Goal: Task Accomplishment & Management: Use online tool/utility

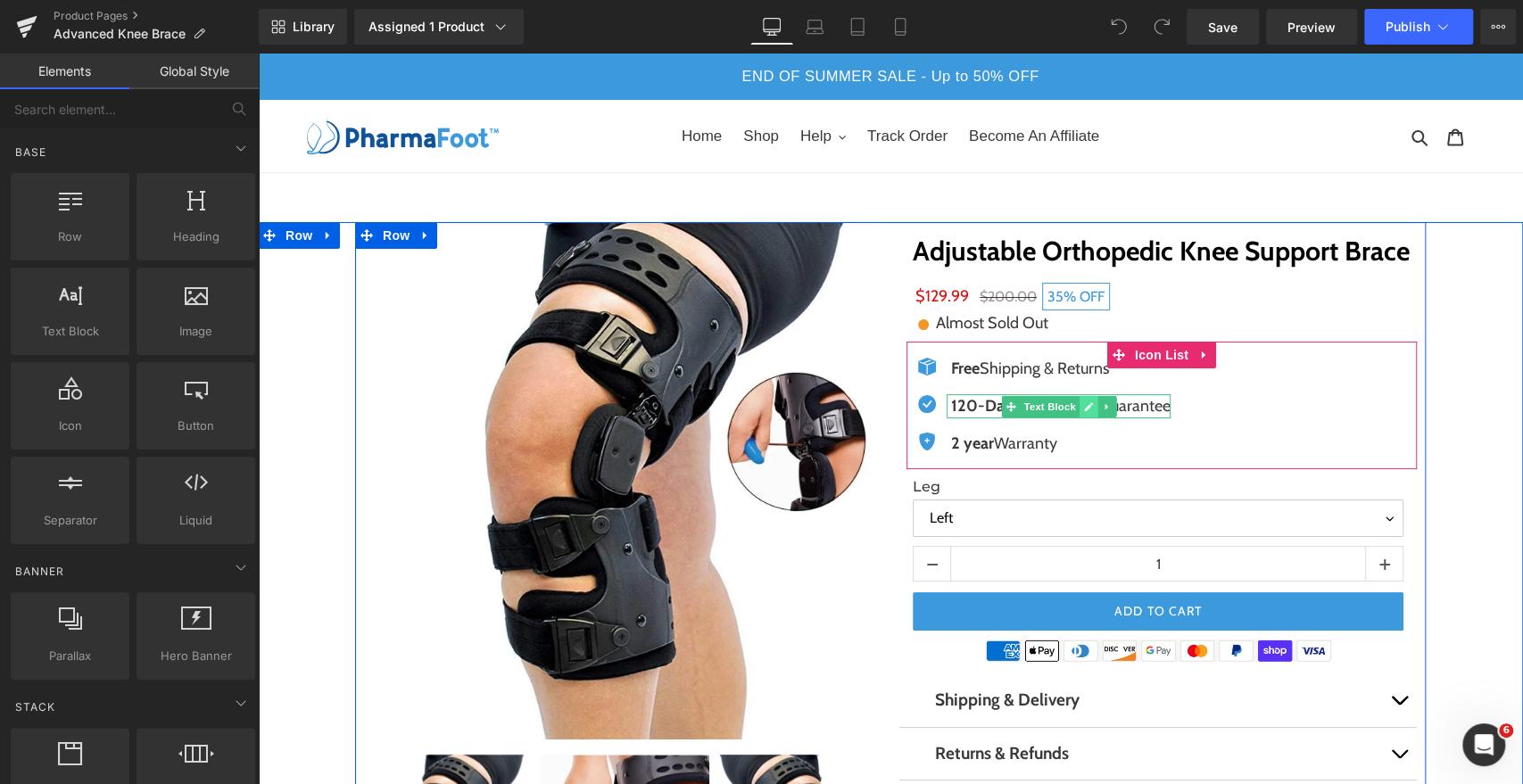
click at [1084, 410] on icon at bounding box center [1089, 406] width 9 height 10
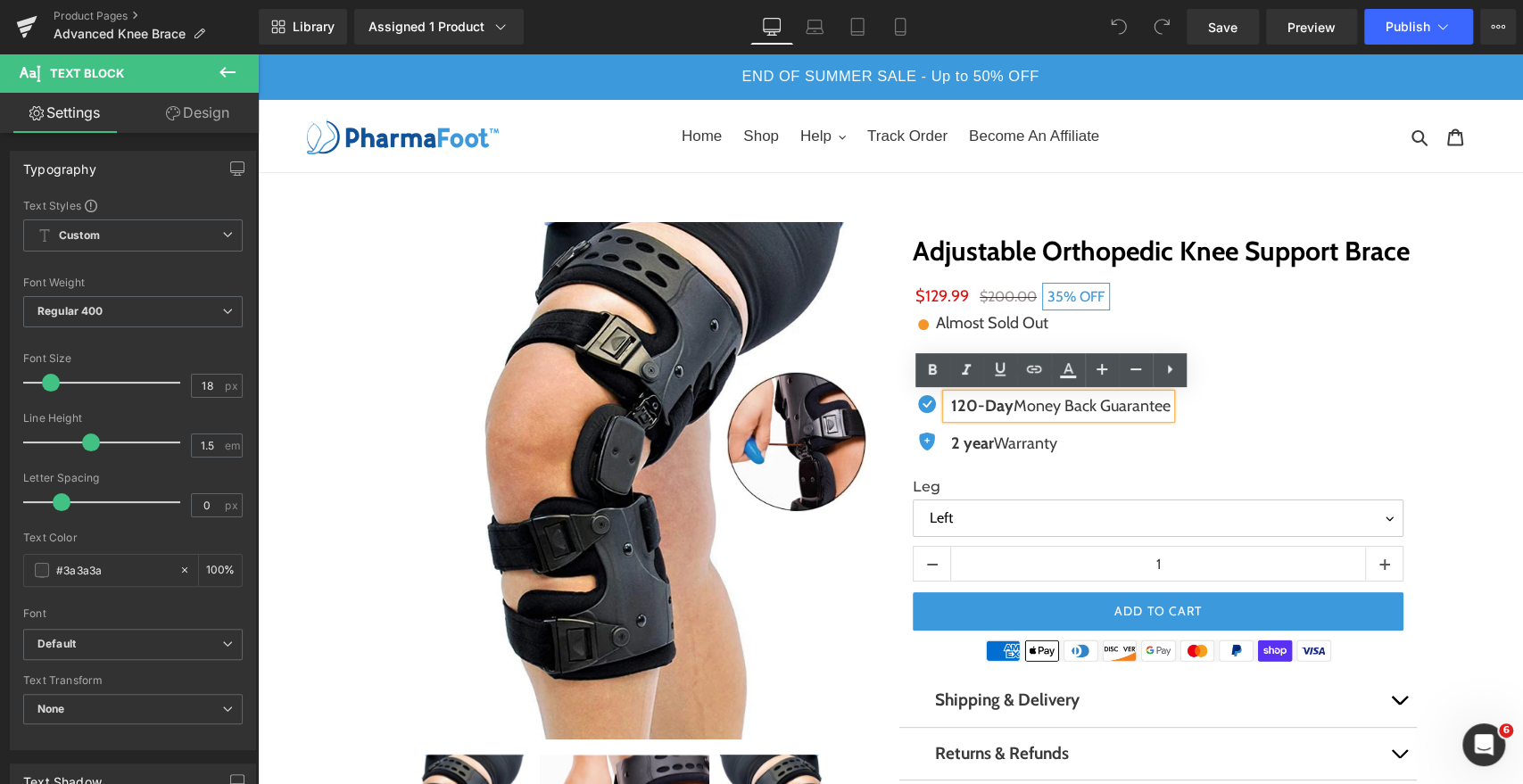
drag, startPoint x: 1161, startPoint y: 405, endPoint x: 1012, endPoint y: 408, distance: 149.0
click at [1012, 408] on p "120-Day Money Back Guarantee" at bounding box center [1061, 406] width 220 height 24
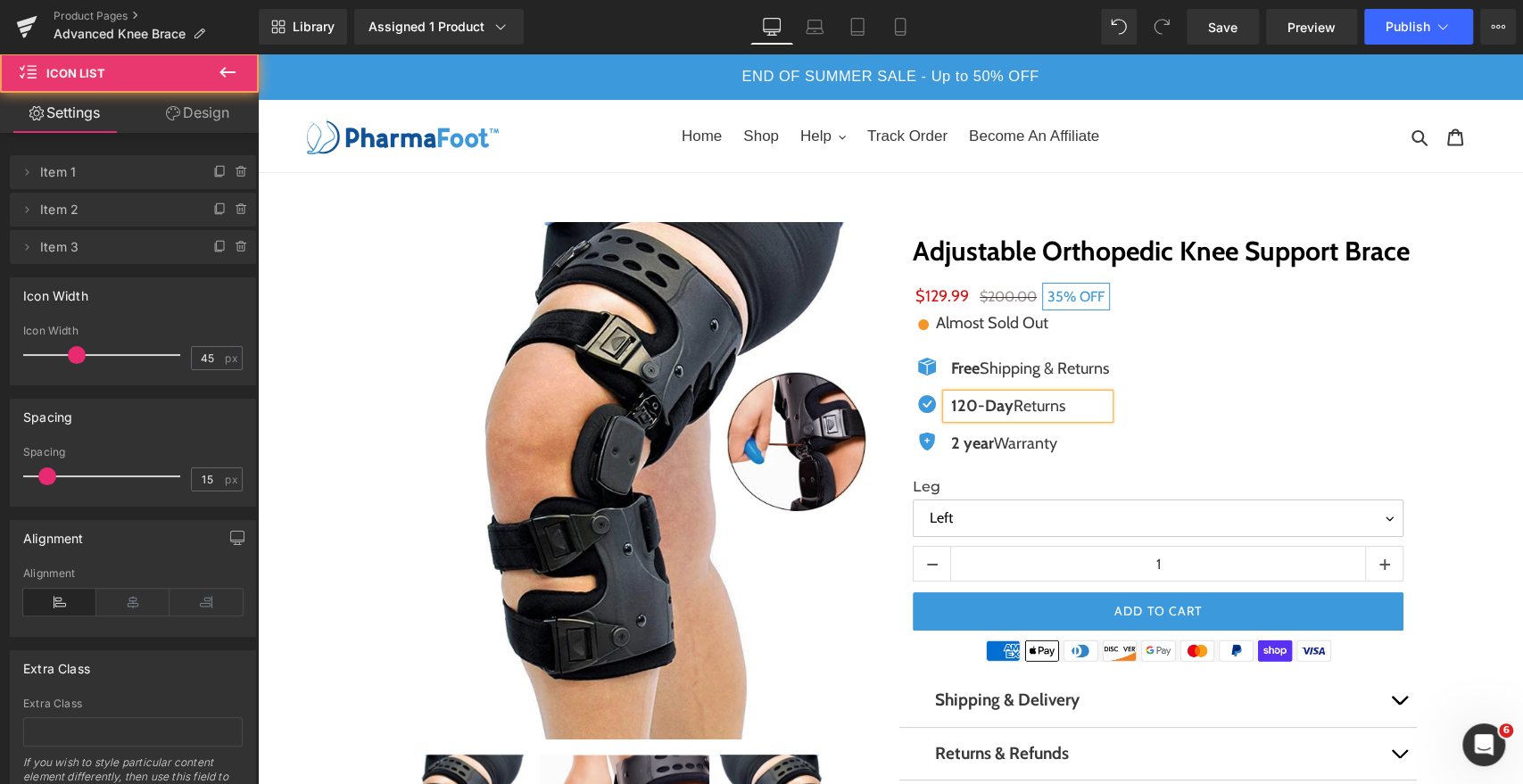
click at [1308, 374] on div "Icon Free Shipping & Returns Text Block Icon 120-Day Returns Text Block Icon 2 …" at bounding box center [1162, 413] width 510 height 113
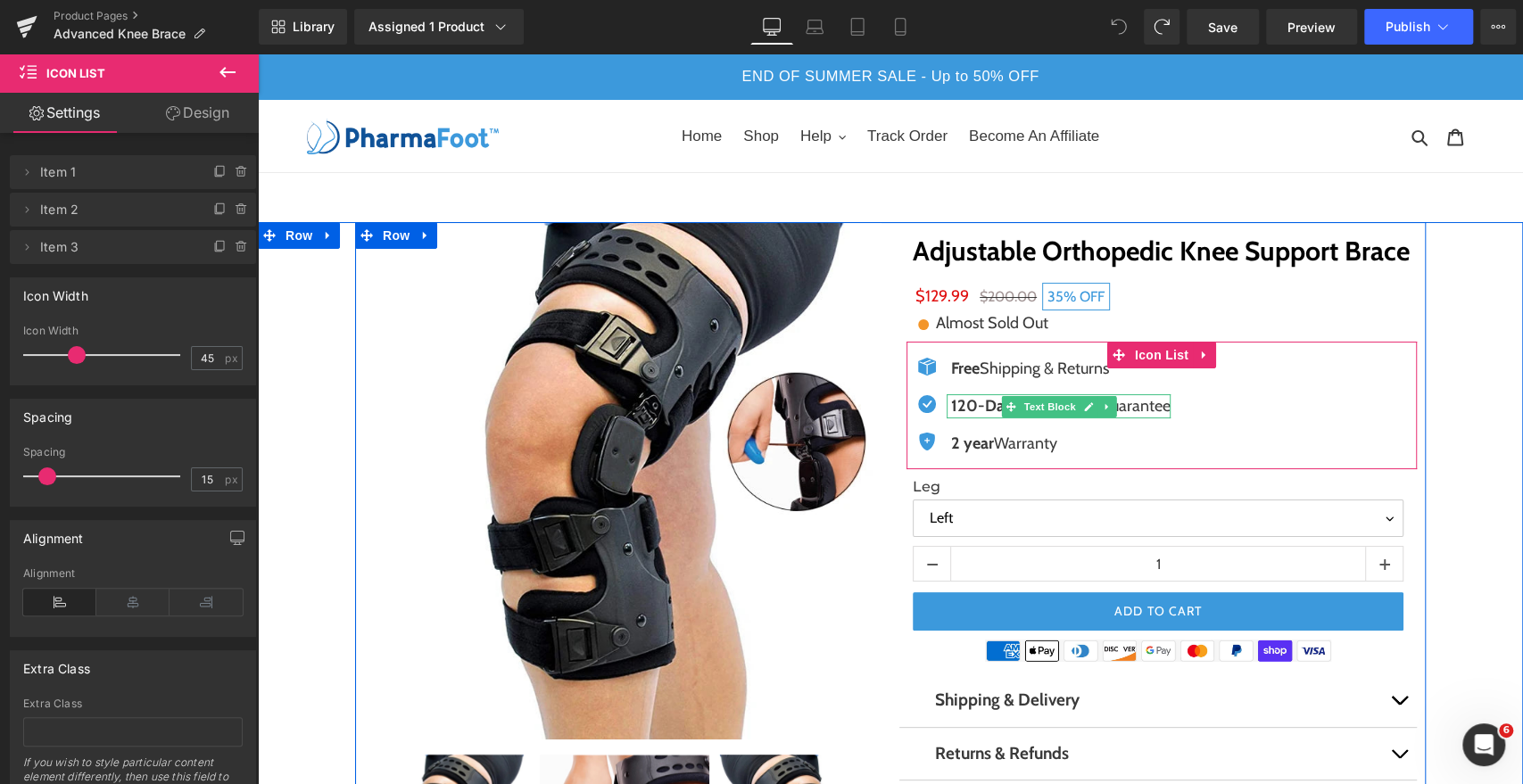
click at [1138, 410] on p "120-Day Money Back Guarantee" at bounding box center [1061, 406] width 220 height 24
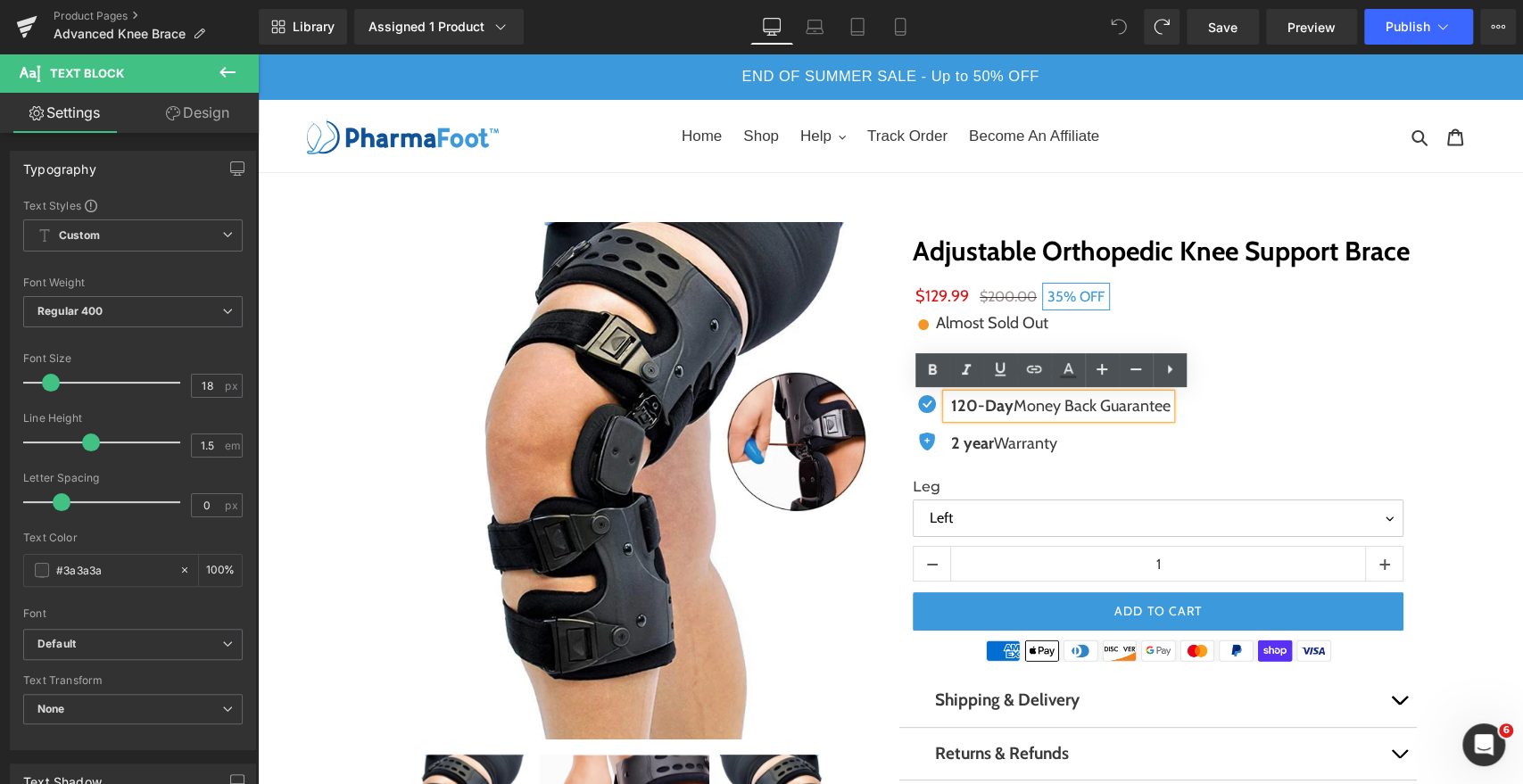
drag, startPoint x: 1009, startPoint y: 409, endPoint x: 1162, endPoint y: 410, distance: 153.0
click at [1162, 410] on p "120-Day Money Back Guarantee" at bounding box center [1061, 406] width 220 height 24
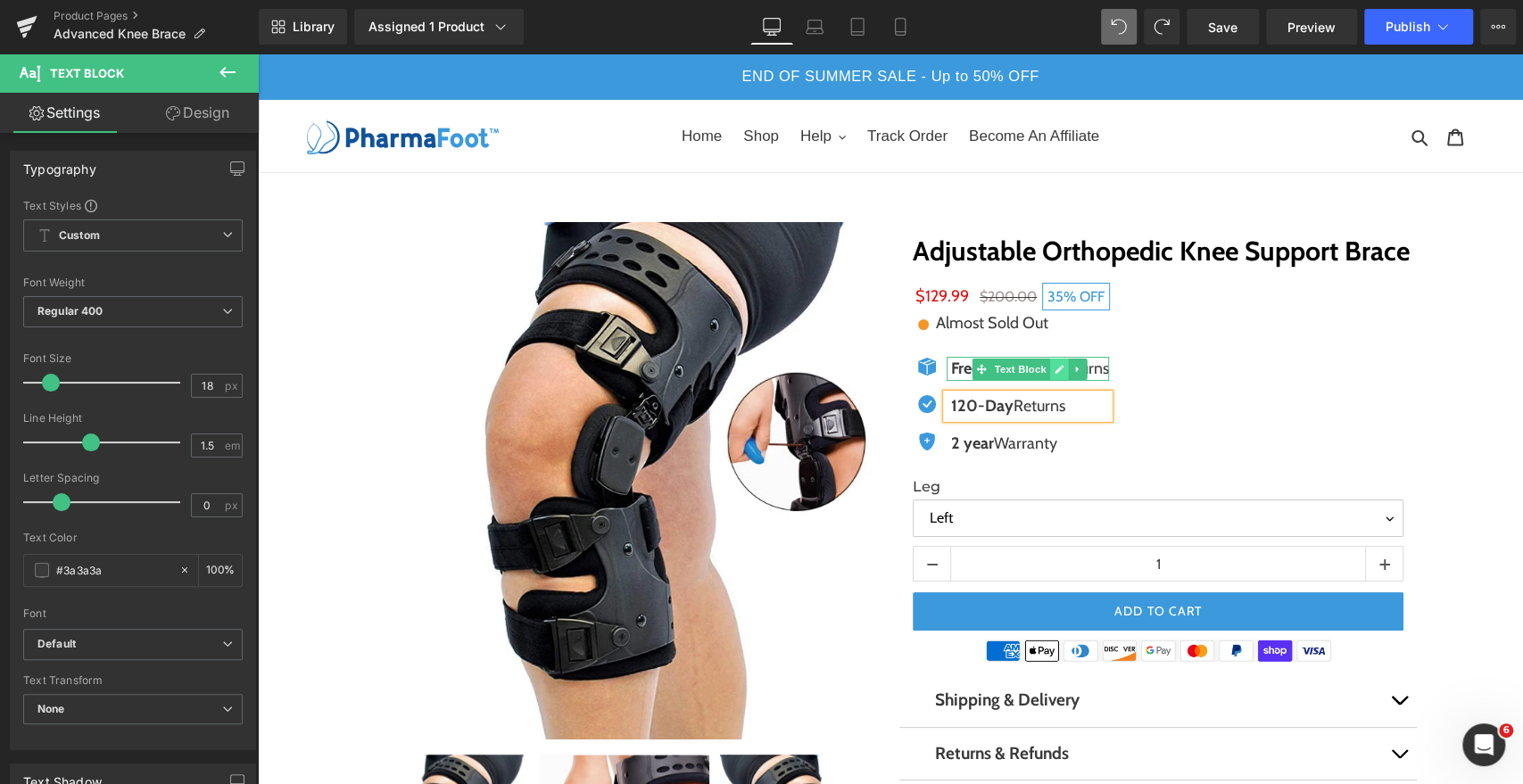
click at [1056, 369] on icon at bounding box center [1060, 369] width 9 height 9
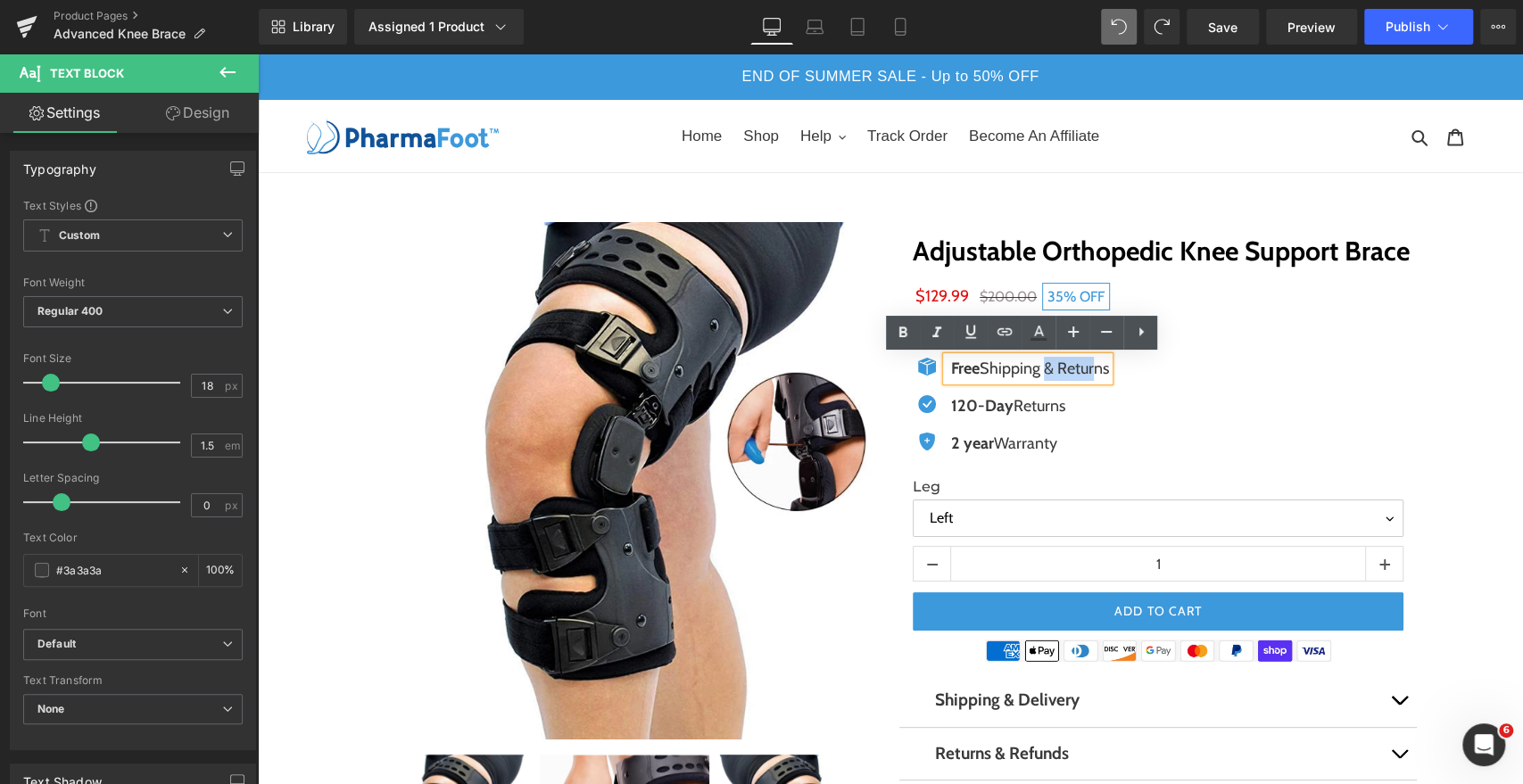
drag, startPoint x: 1040, startPoint y: 370, endPoint x: 1104, endPoint y: 368, distance: 64.0
click at [1104, 368] on p "Free Shipping & Returns" at bounding box center [1030, 369] width 158 height 24
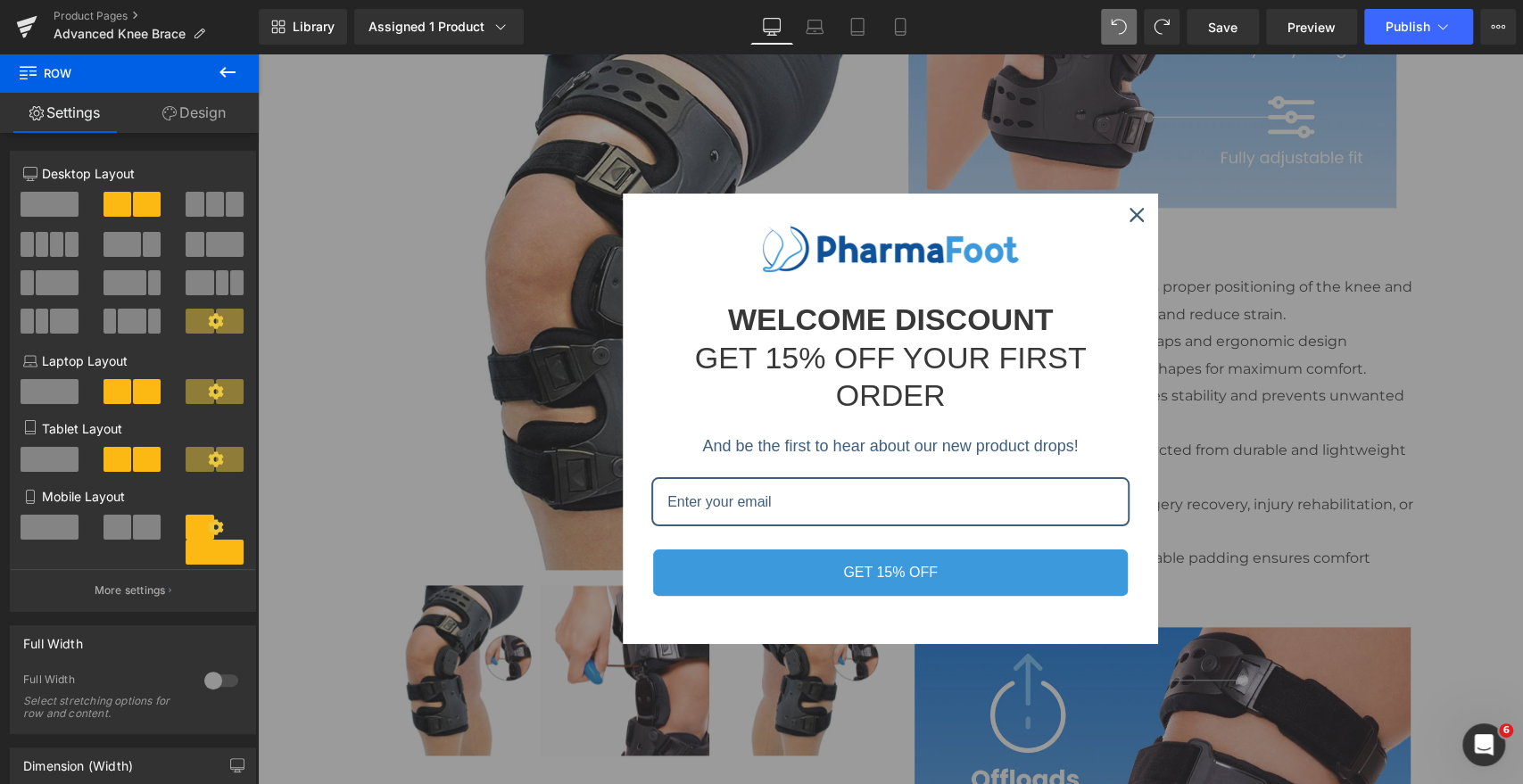
scroll to position [1272, 0]
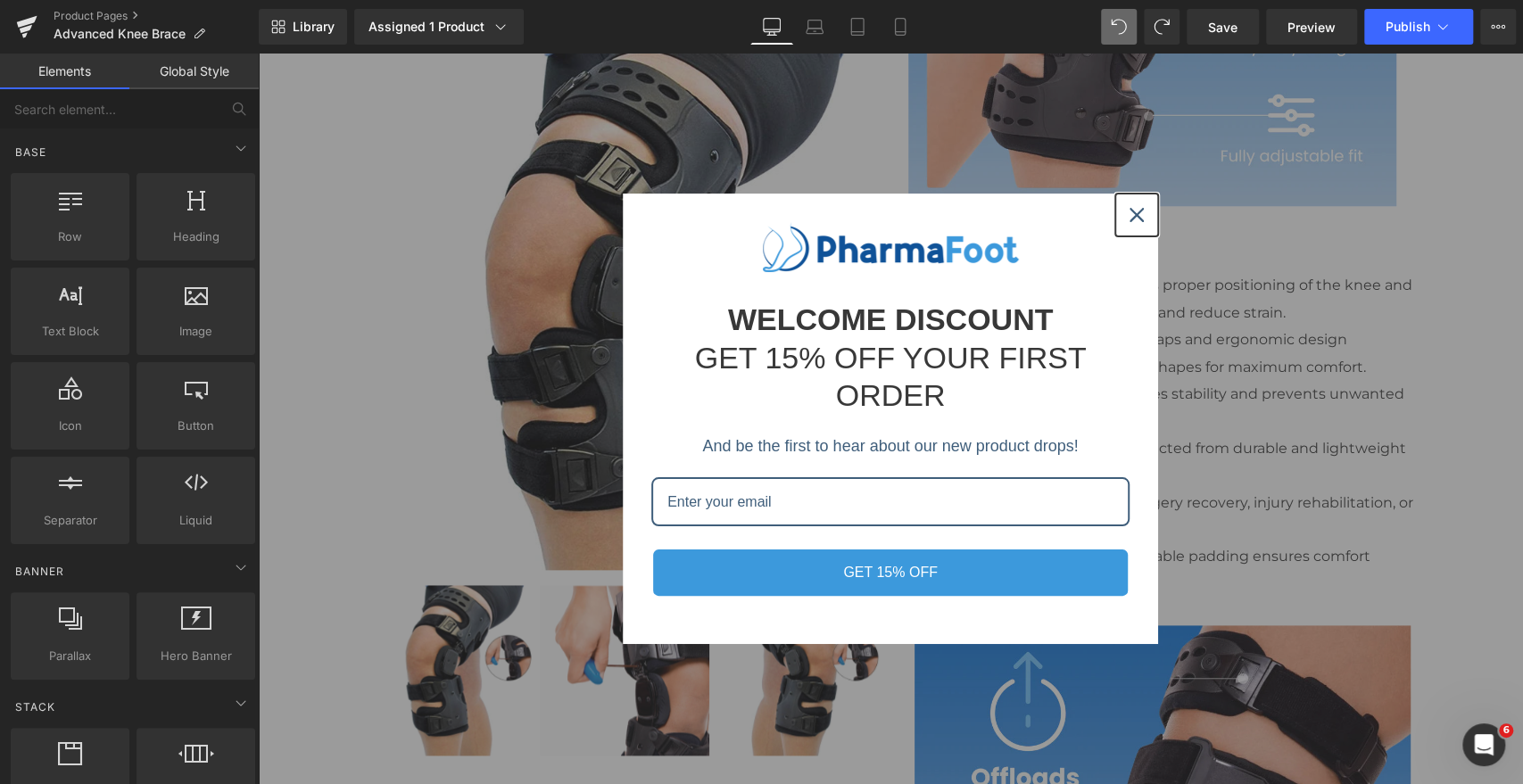
click at [1130, 219] on icon "close icon" at bounding box center [1136, 215] width 14 height 14
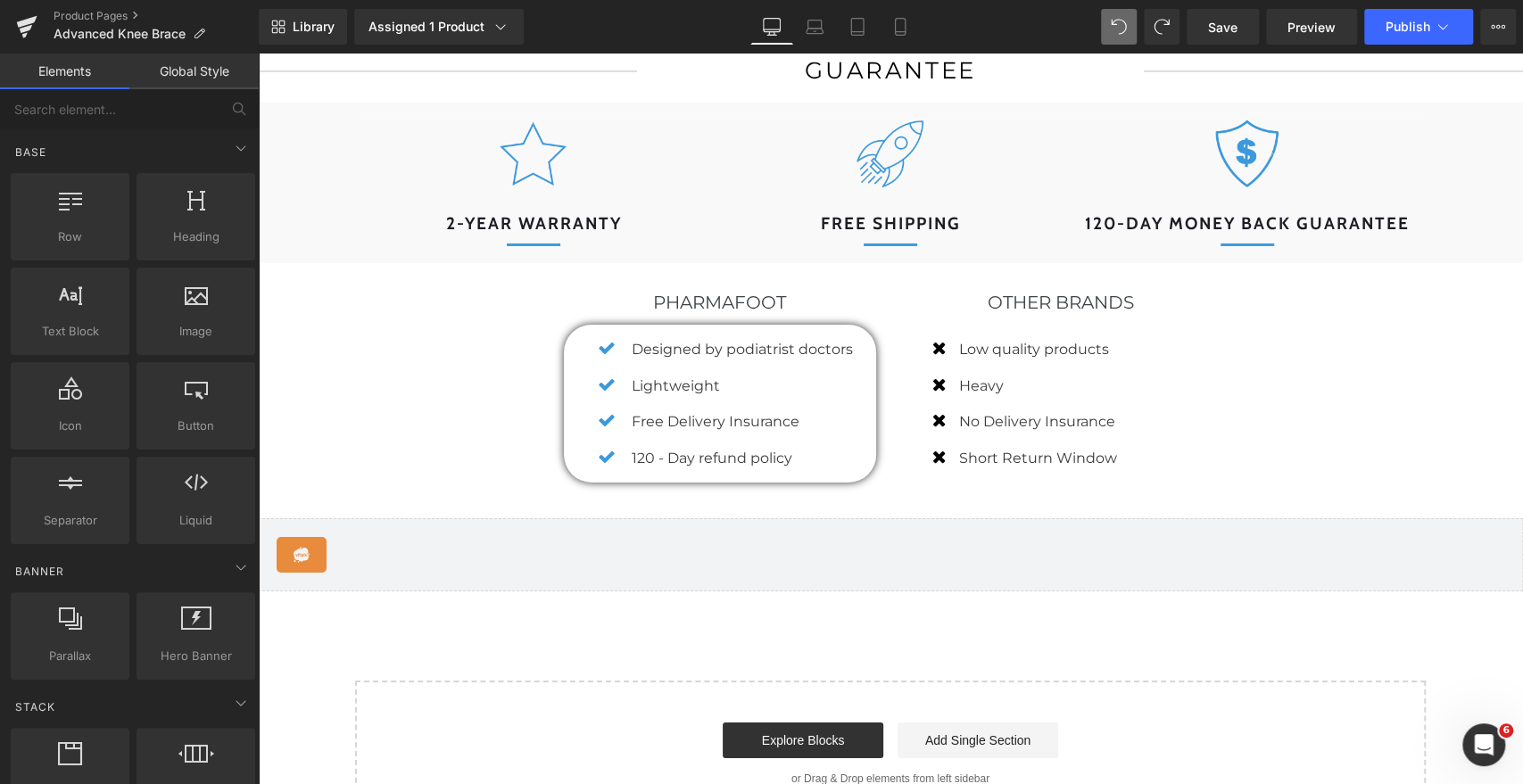
scroll to position [4044, 0]
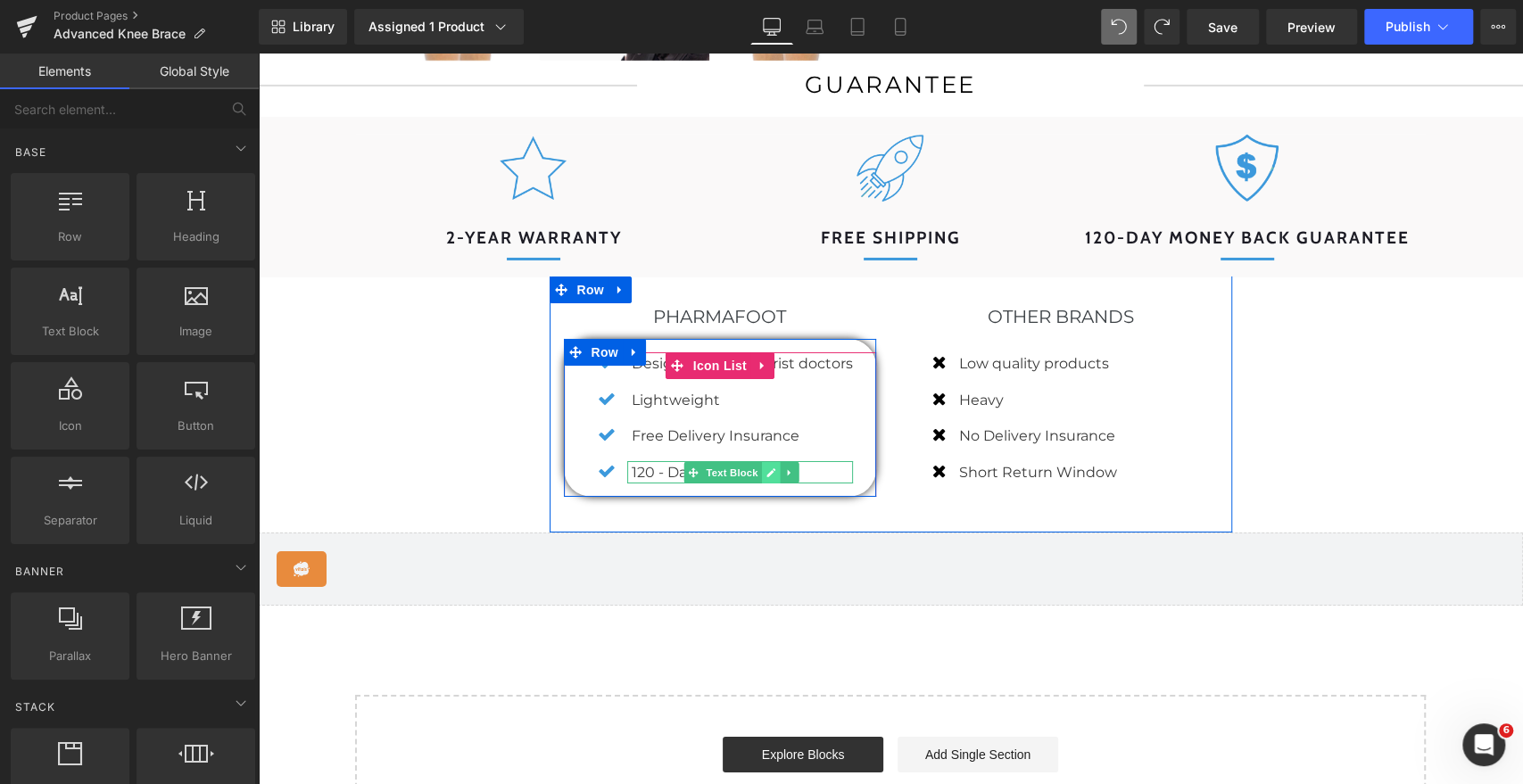
click at [766, 471] on icon at bounding box center [770, 472] width 9 height 10
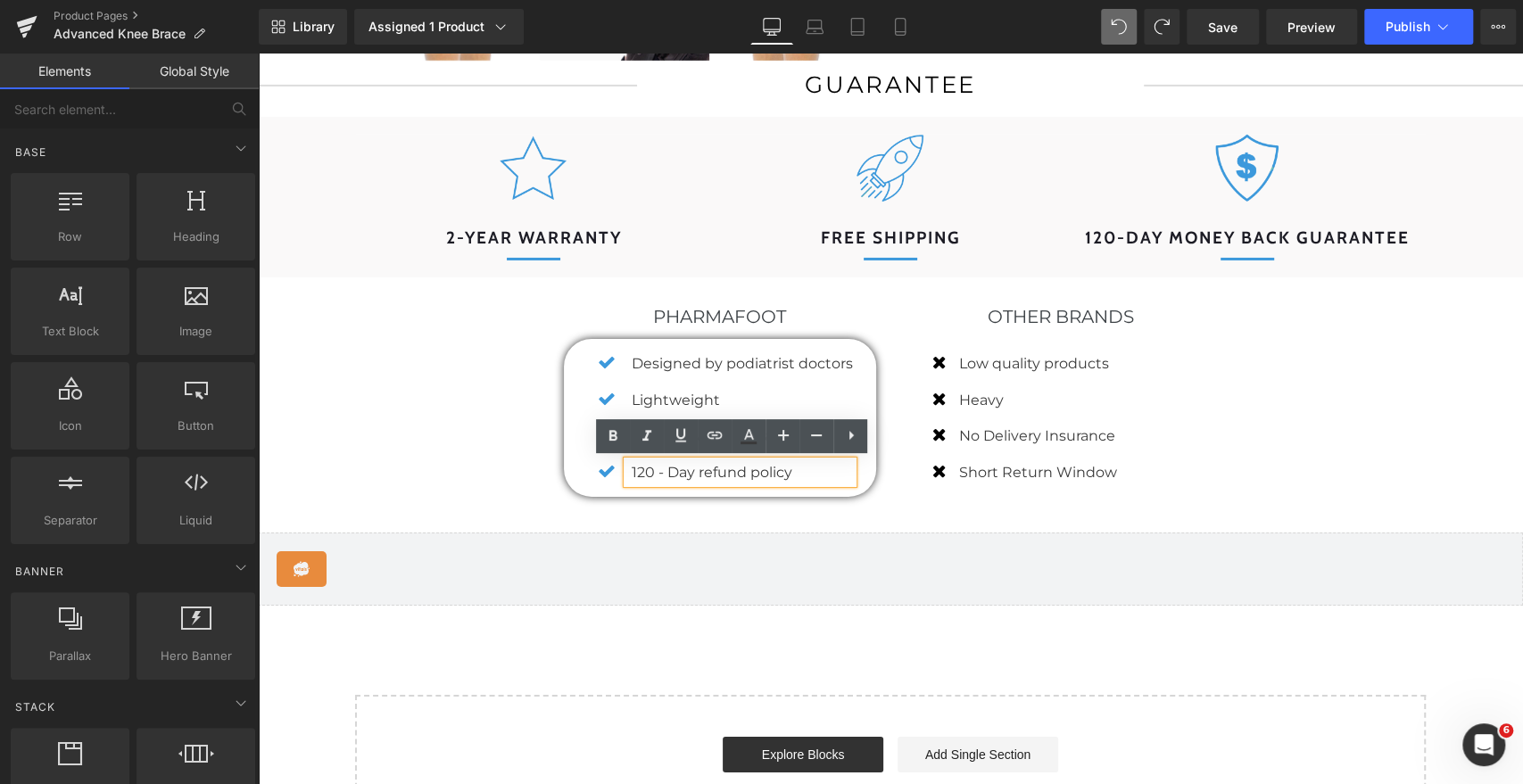
click at [717, 471] on p "120 - Day refund policy" at bounding box center [742, 473] width 221 height 23
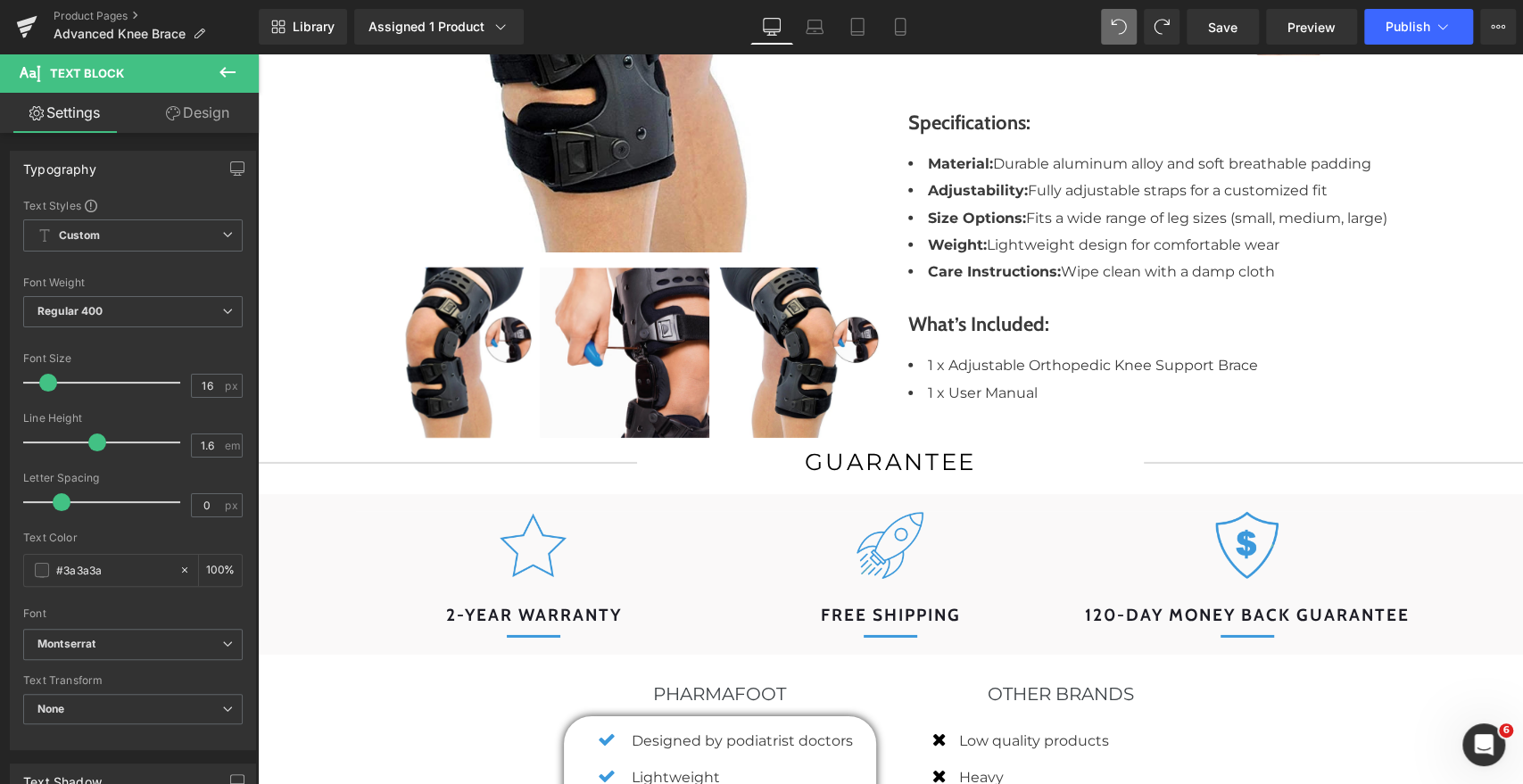
scroll to position [3686, 0]
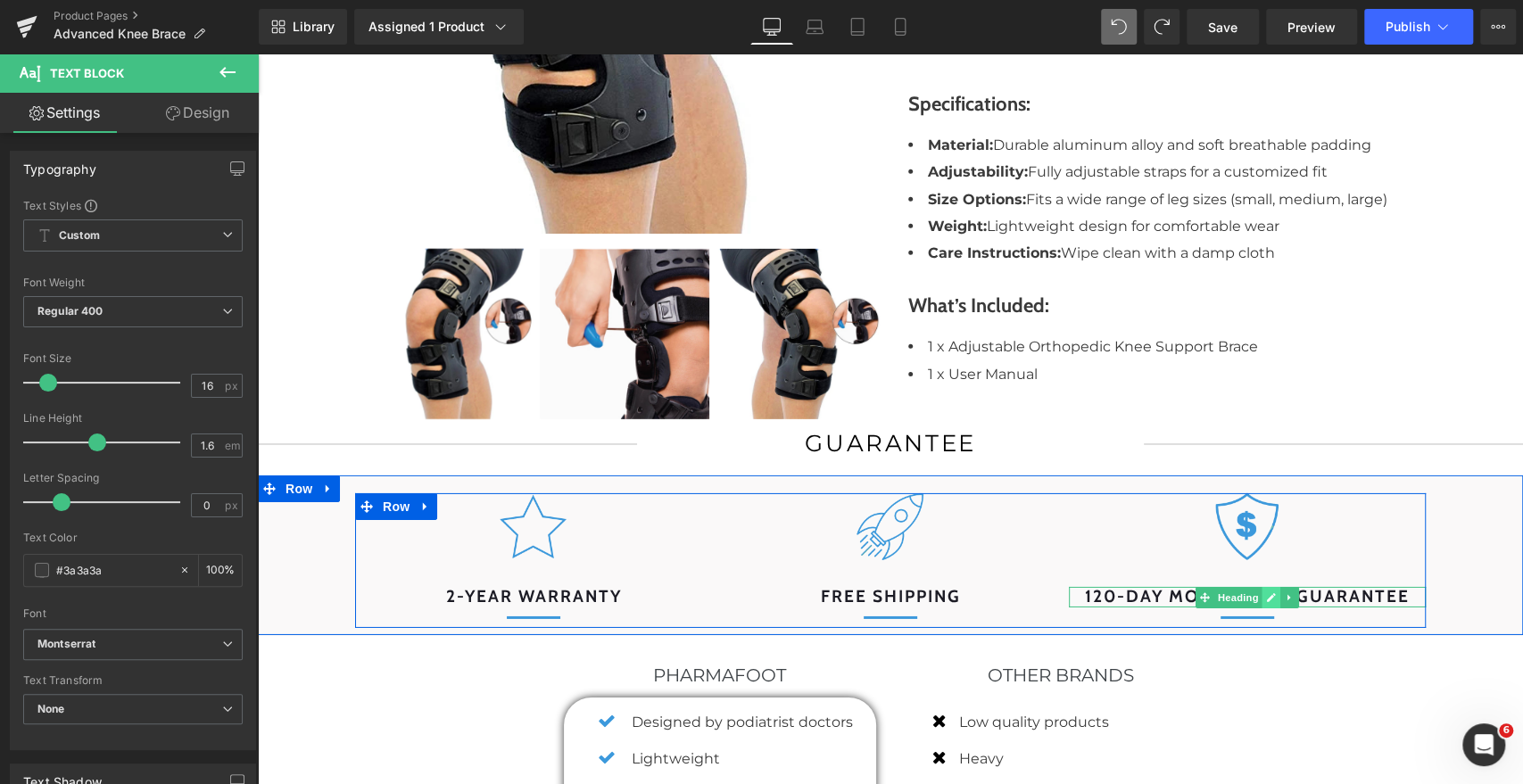
click at [1262, 599] on link at bounding box center [1272, 597] width 19 height 22
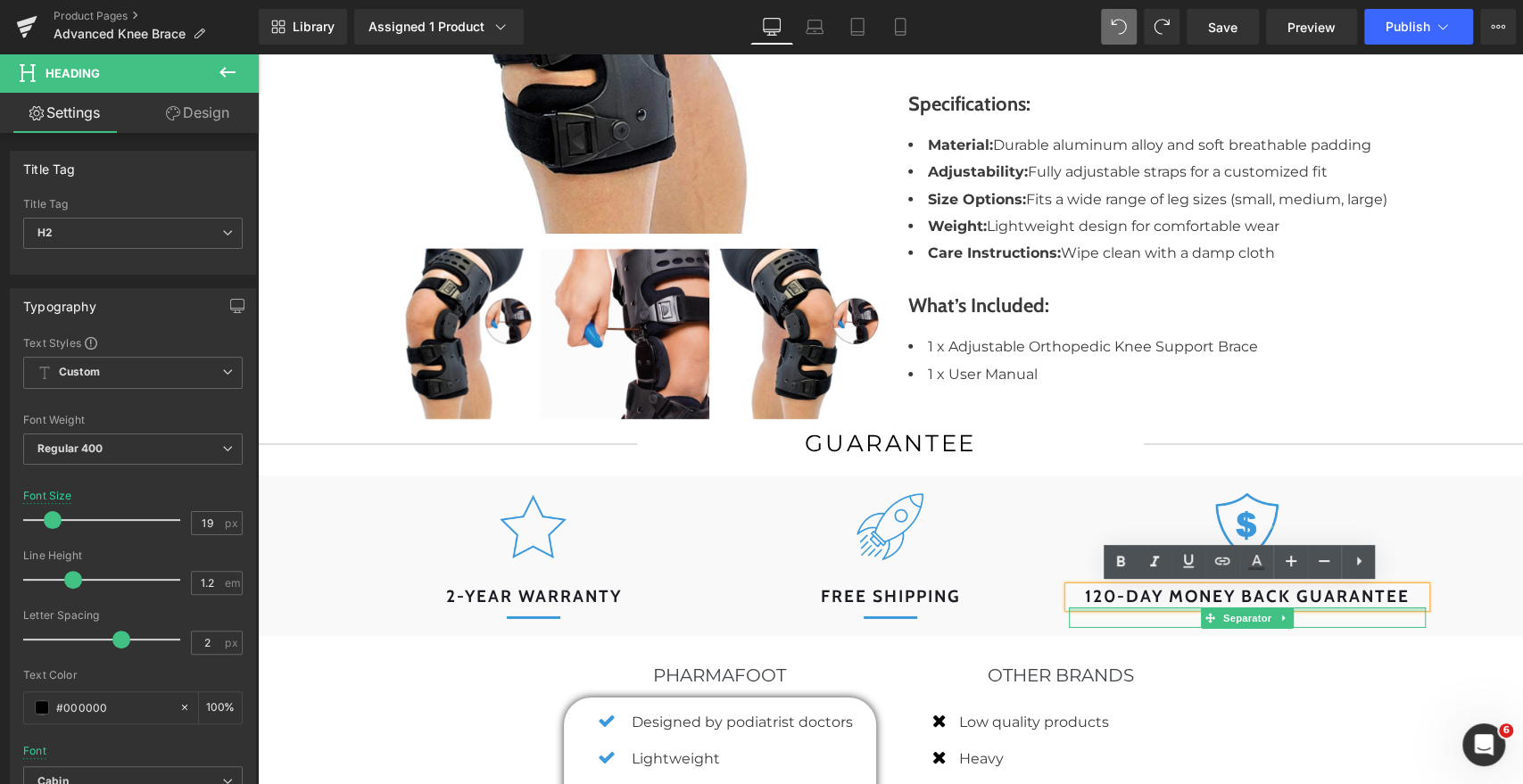
drag, startPoint x: 1164, startPoint y: 597, endPoint x: 1402, endPoint y: 607, distance: 238.2
click at [1402, 607] on div "Image 120-day money back guarantee Heading Separator" at bounding box center [1247, 561] width 357 height 135
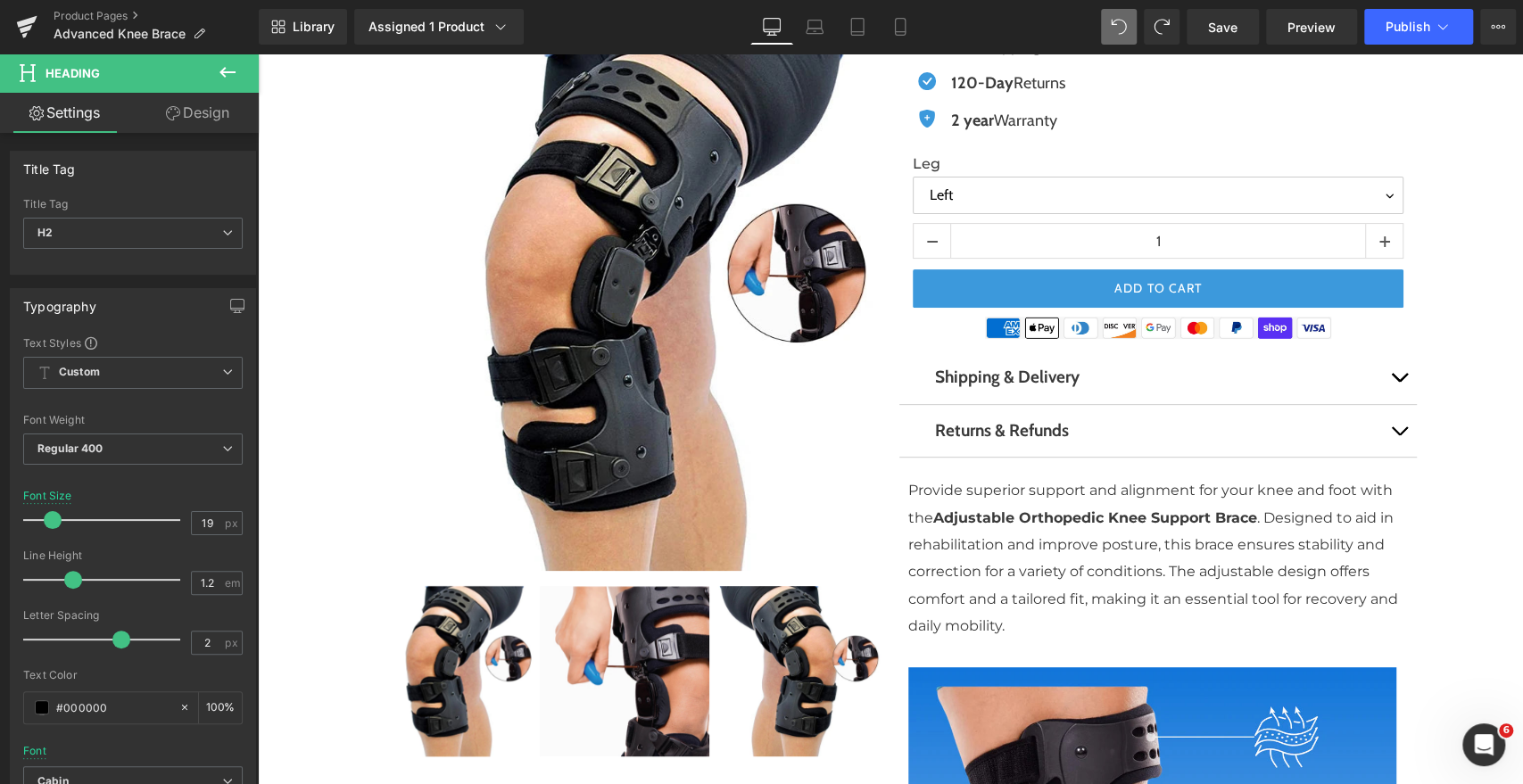
scroll to position [0, 0]
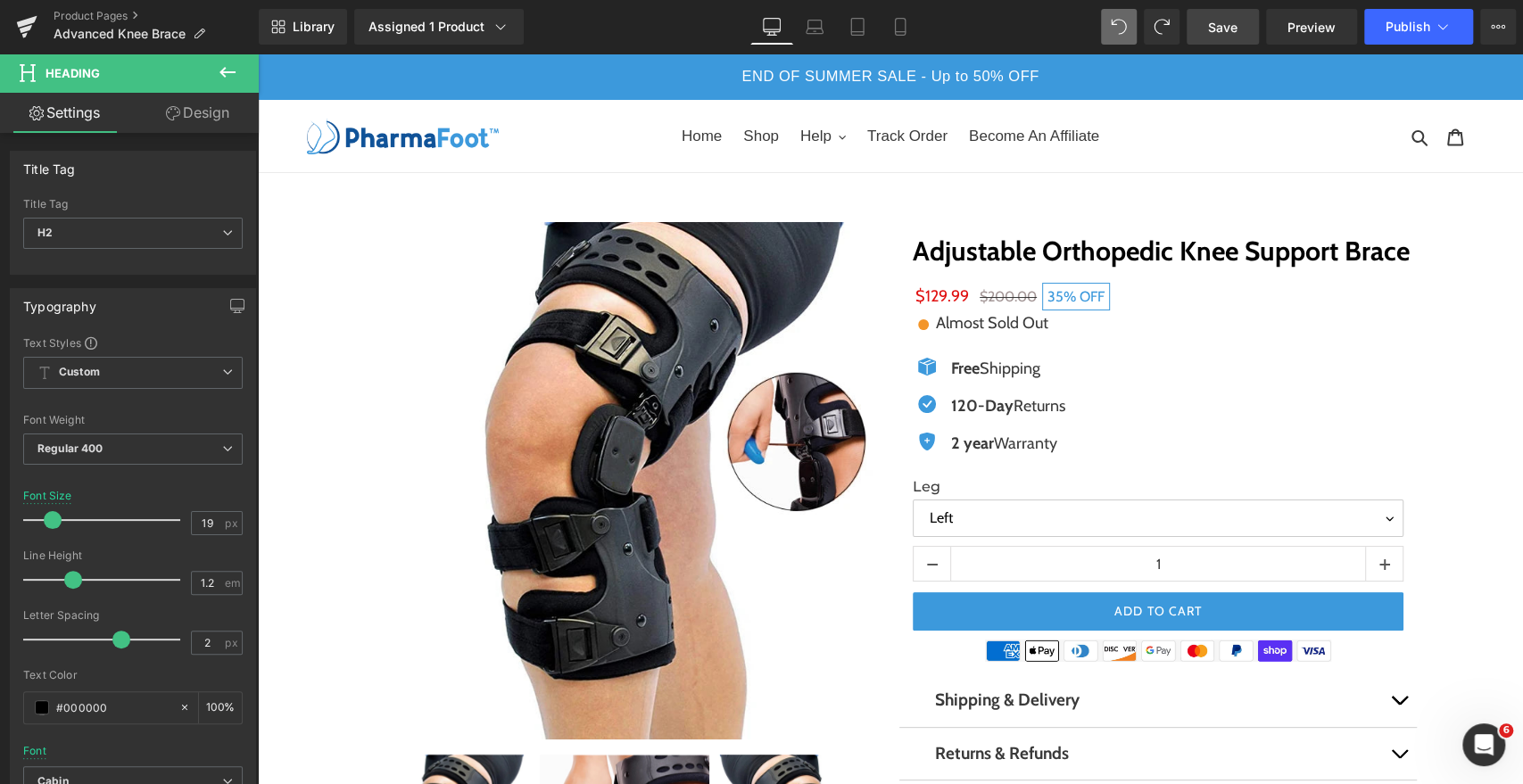
click at [1231, 28] on span "Save" at bounding box center [1223, 27] width 29 height 19
drag, startPoint x: 1222, startPoint y: 27, endPoint x: 858, endPoint y: 166, distance: 389.6
click at [1221, 27] on span "Save" at bounding box center [1223, 27] width 29 height 19
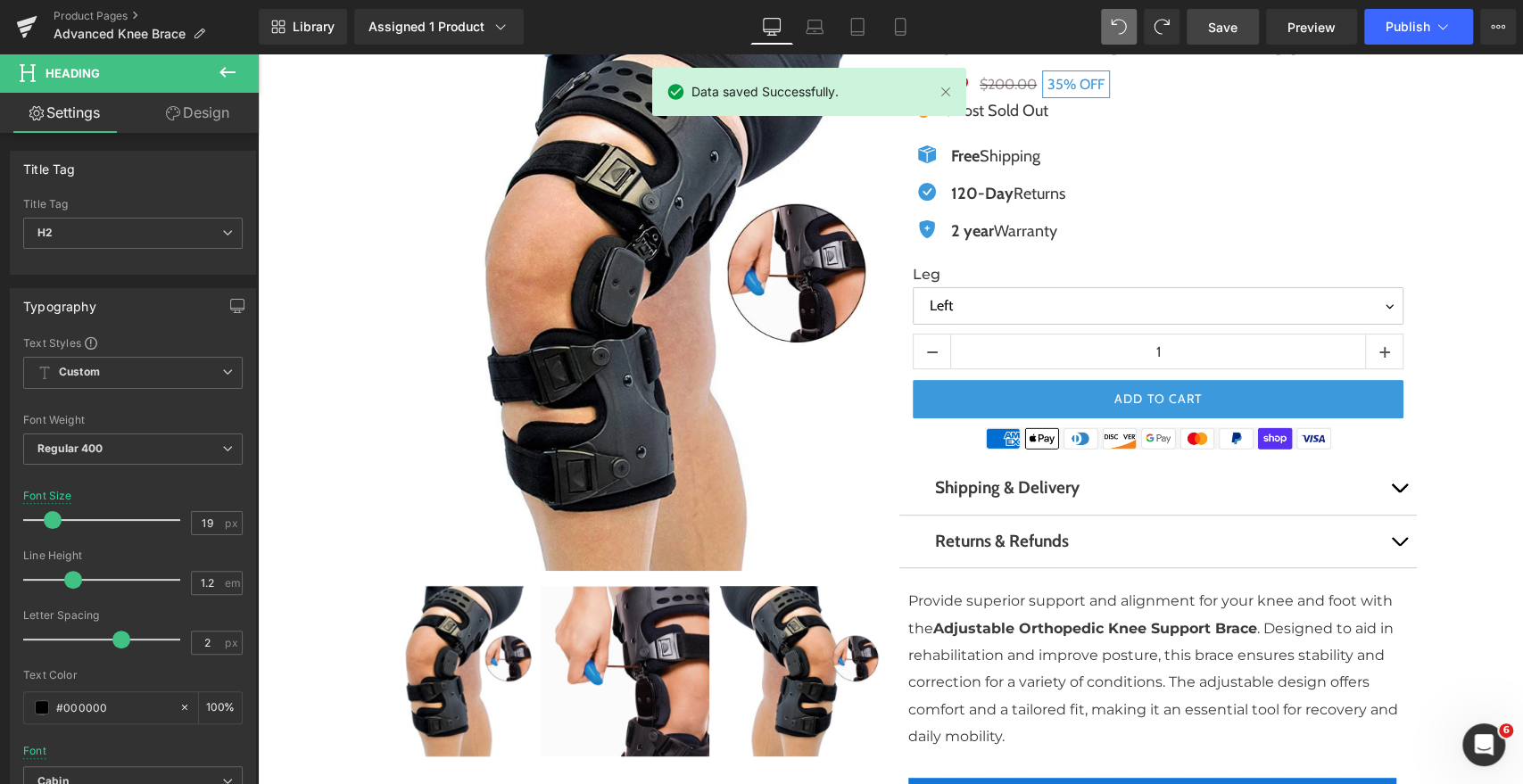
scroll to position [240, 0]
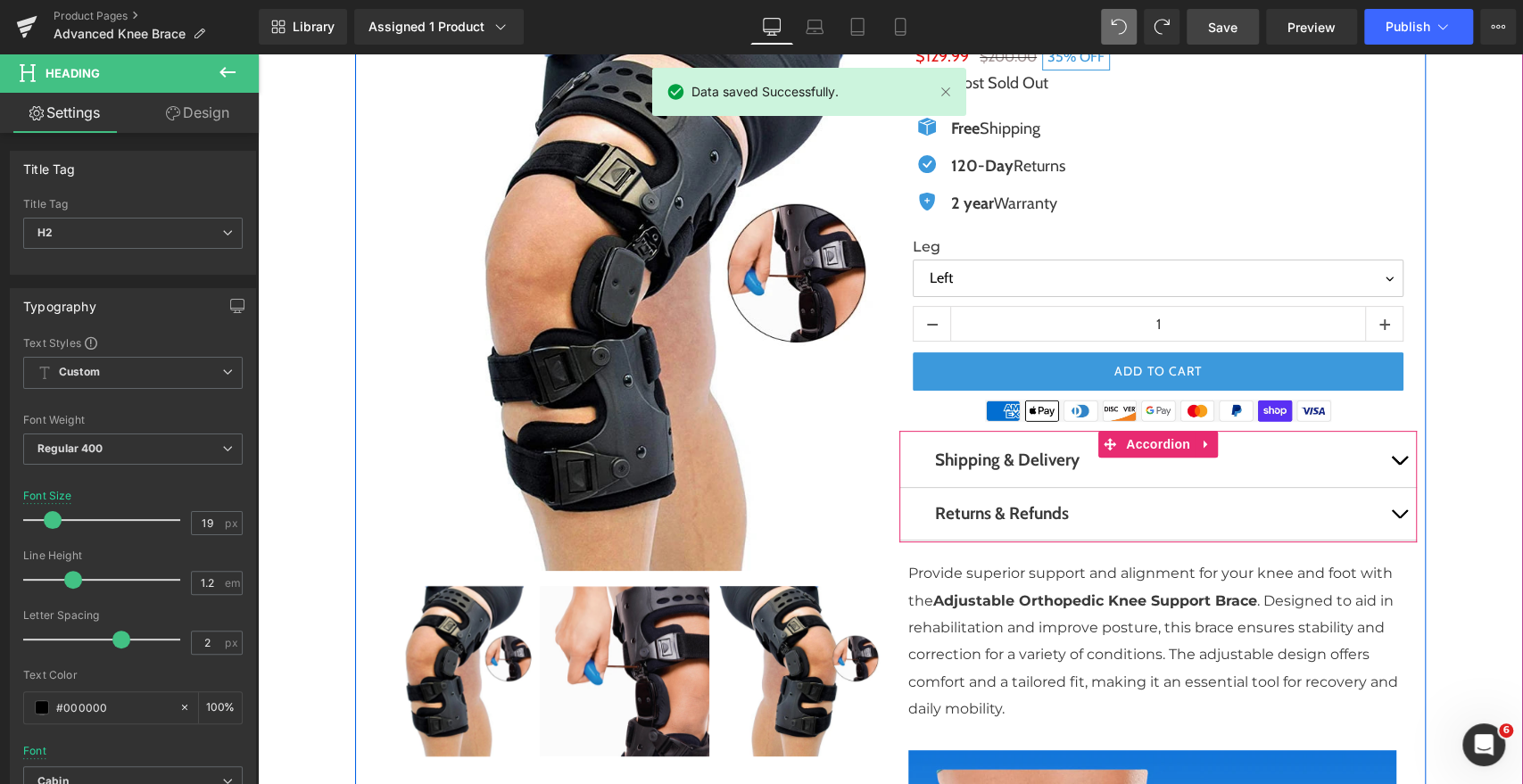
click at [1389, 455] on button "button" at bounding box center [1399, 460] width 36 height 53
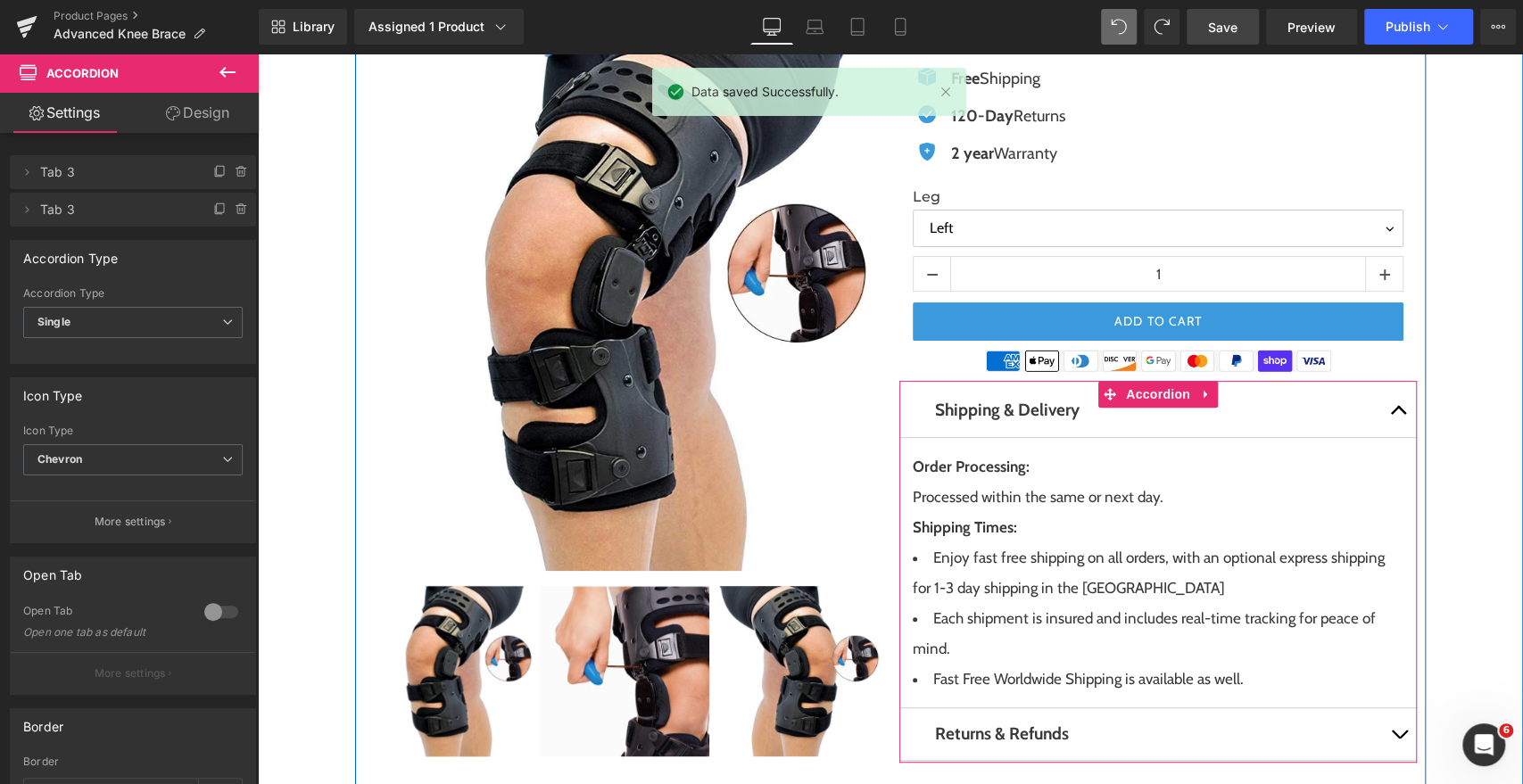
scroll to position [297, 0]
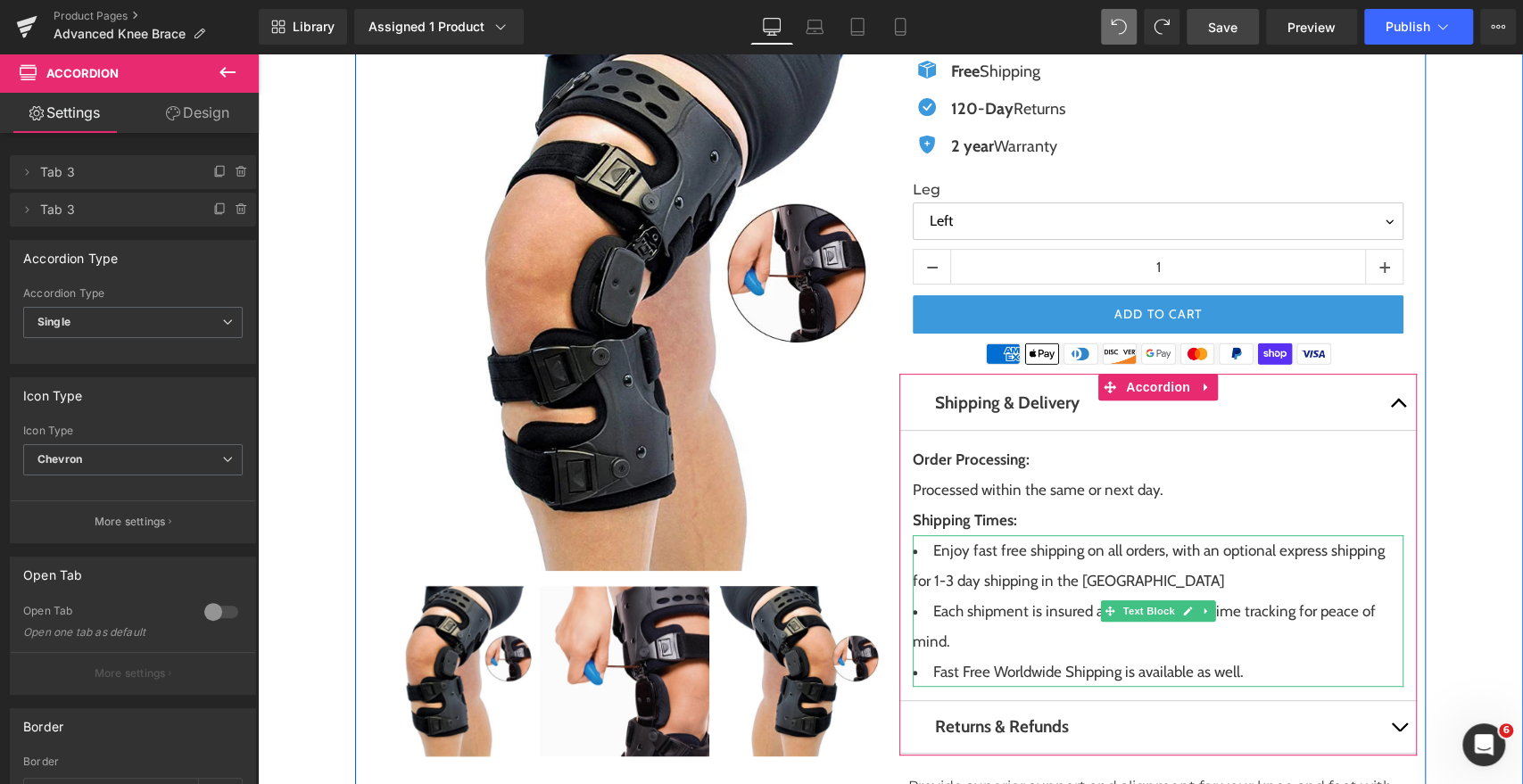
click at [945, 580] on li "Enjoy fast free shipping on all orders, with an optional express shipping for 1…" at bounding box center [1158, 565] width 491 height 61
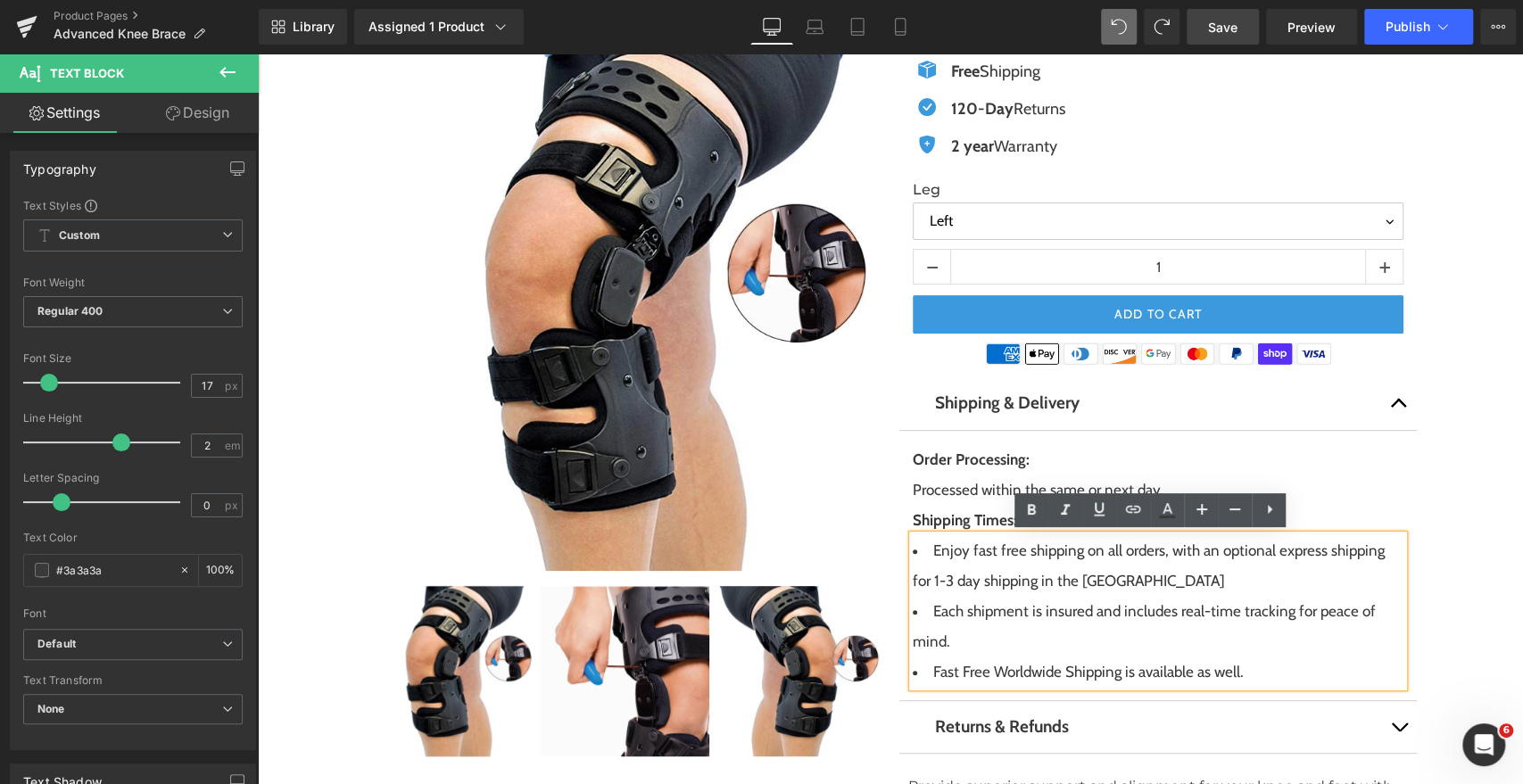
click at [945, 580] on li "Enjoy fast free shipping on all orders, with an optional express shipping for 1…" at bounding box center [1158, 565] width 491 height 61
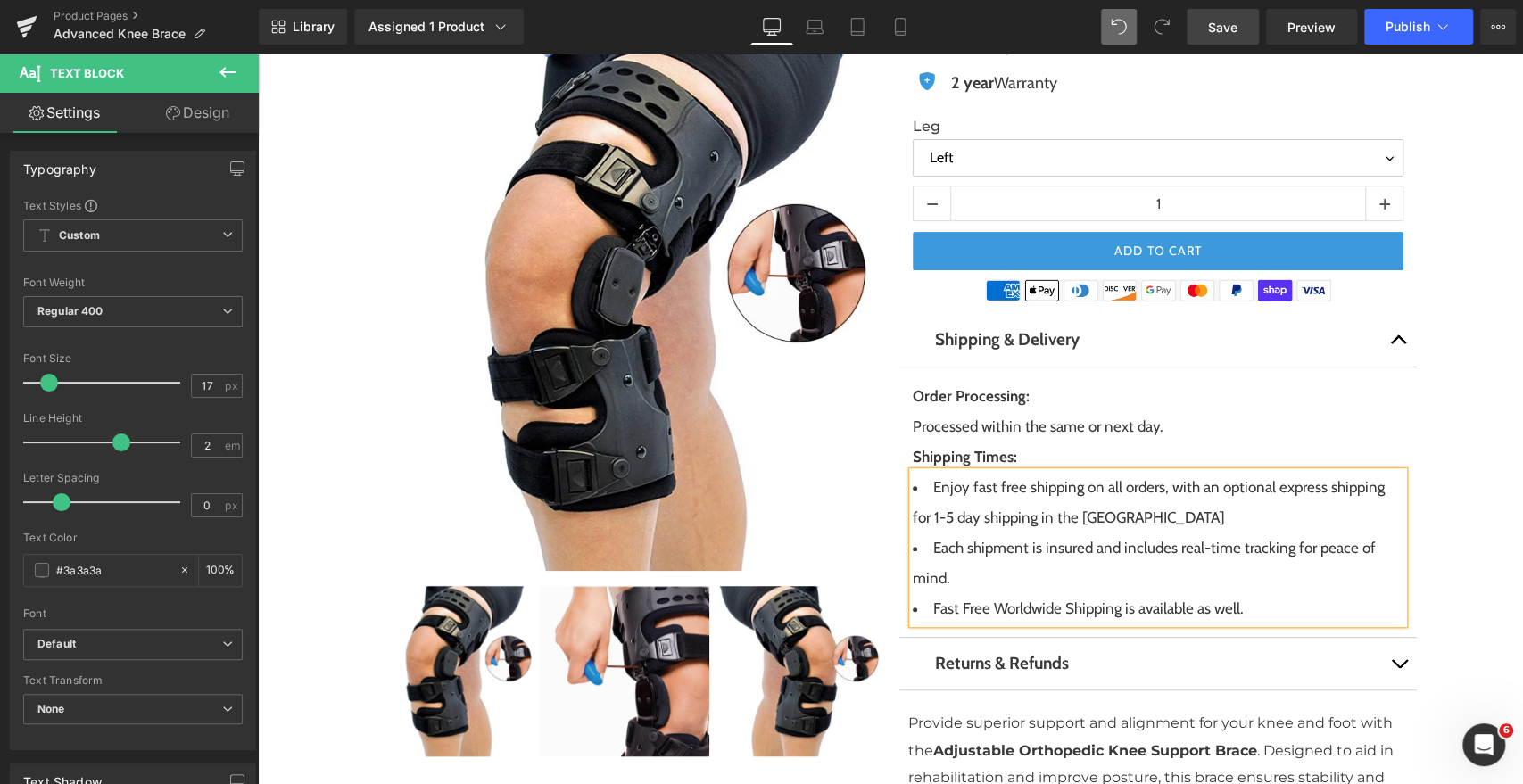
scroll to position [367, 0]
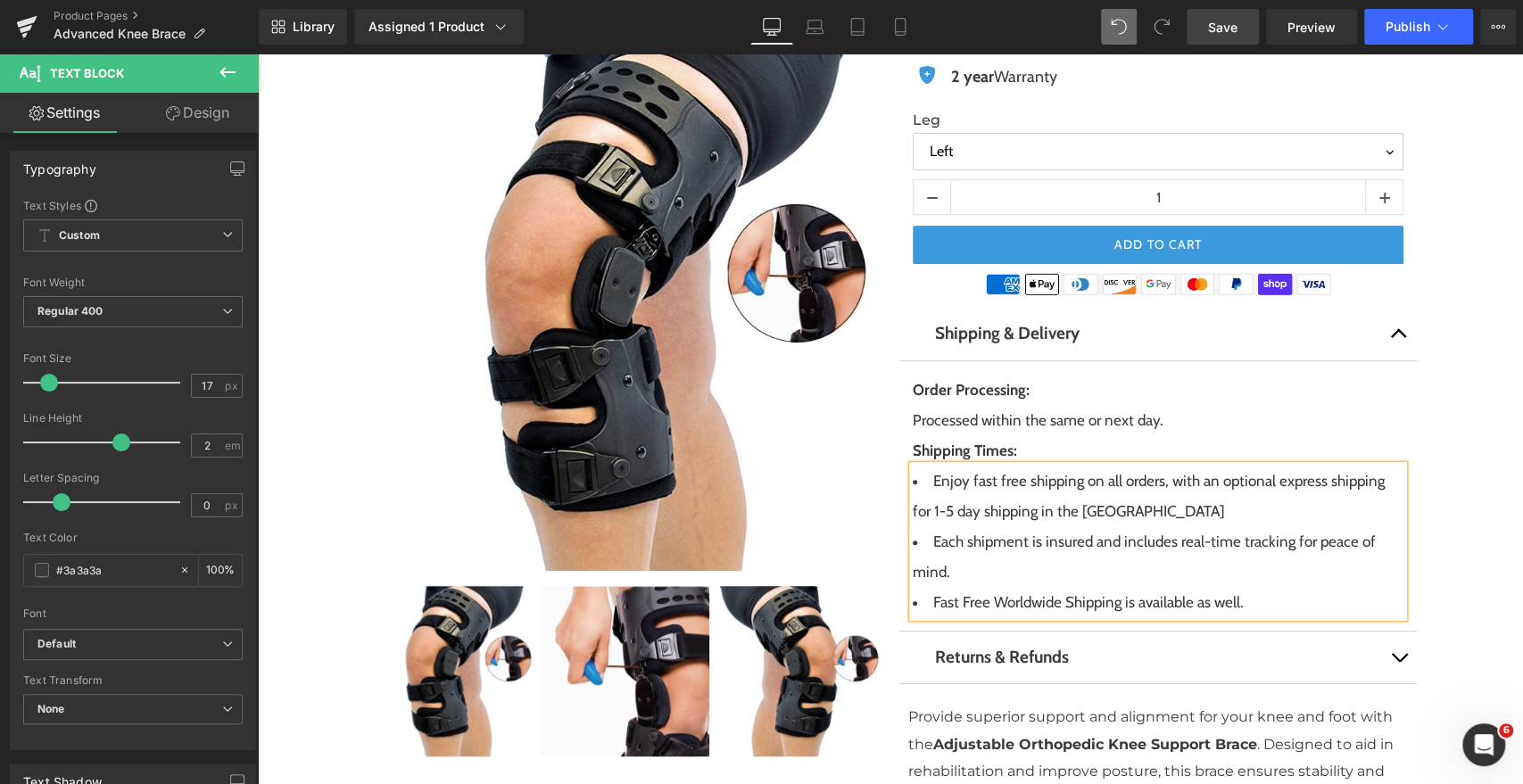
click at [1395, 339] on button "button" at bounding box center [1399, 334] width 36 height 53
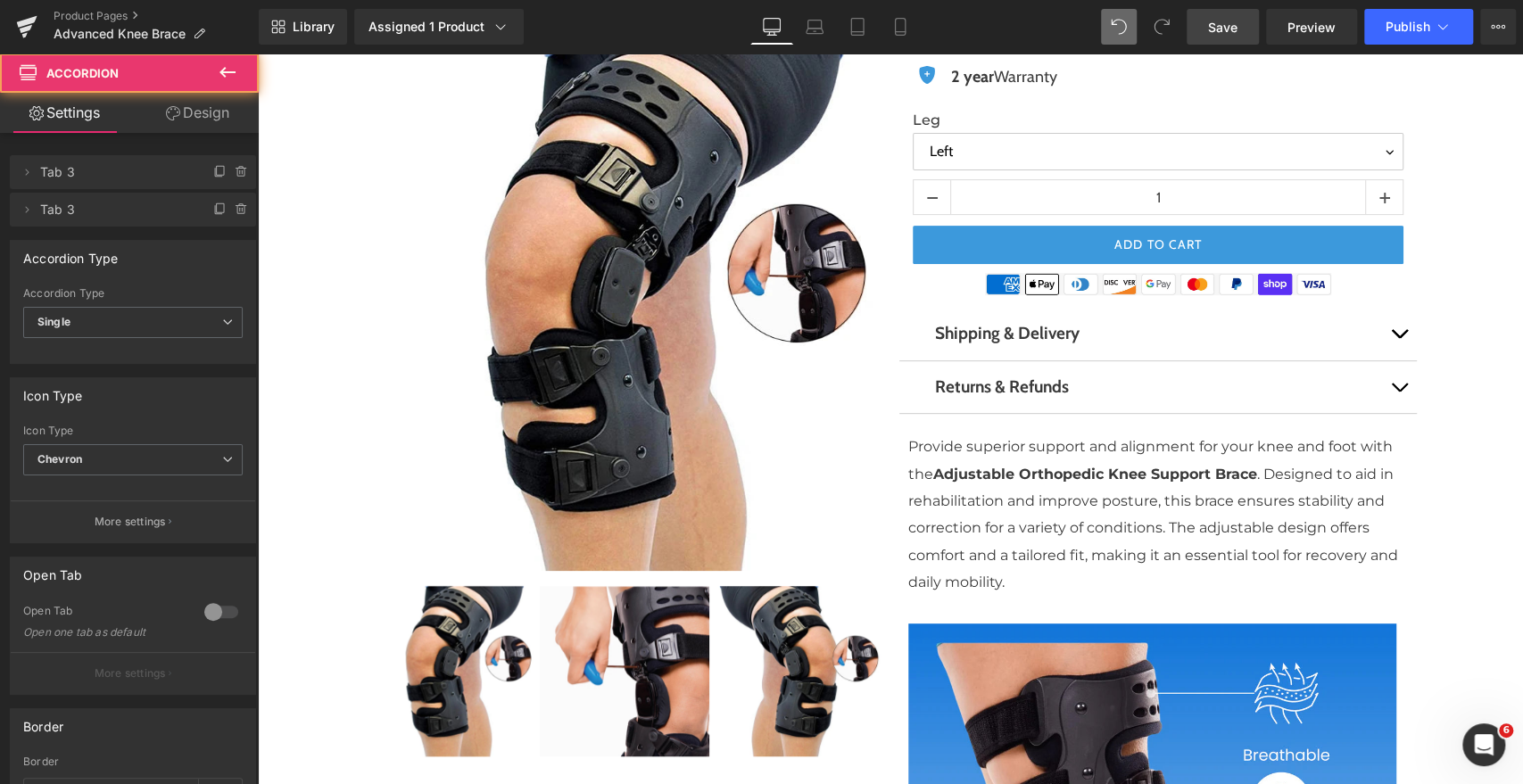
click at [1391, 391] on button "button" at bounding box center [1399, 387] width 36 height 53
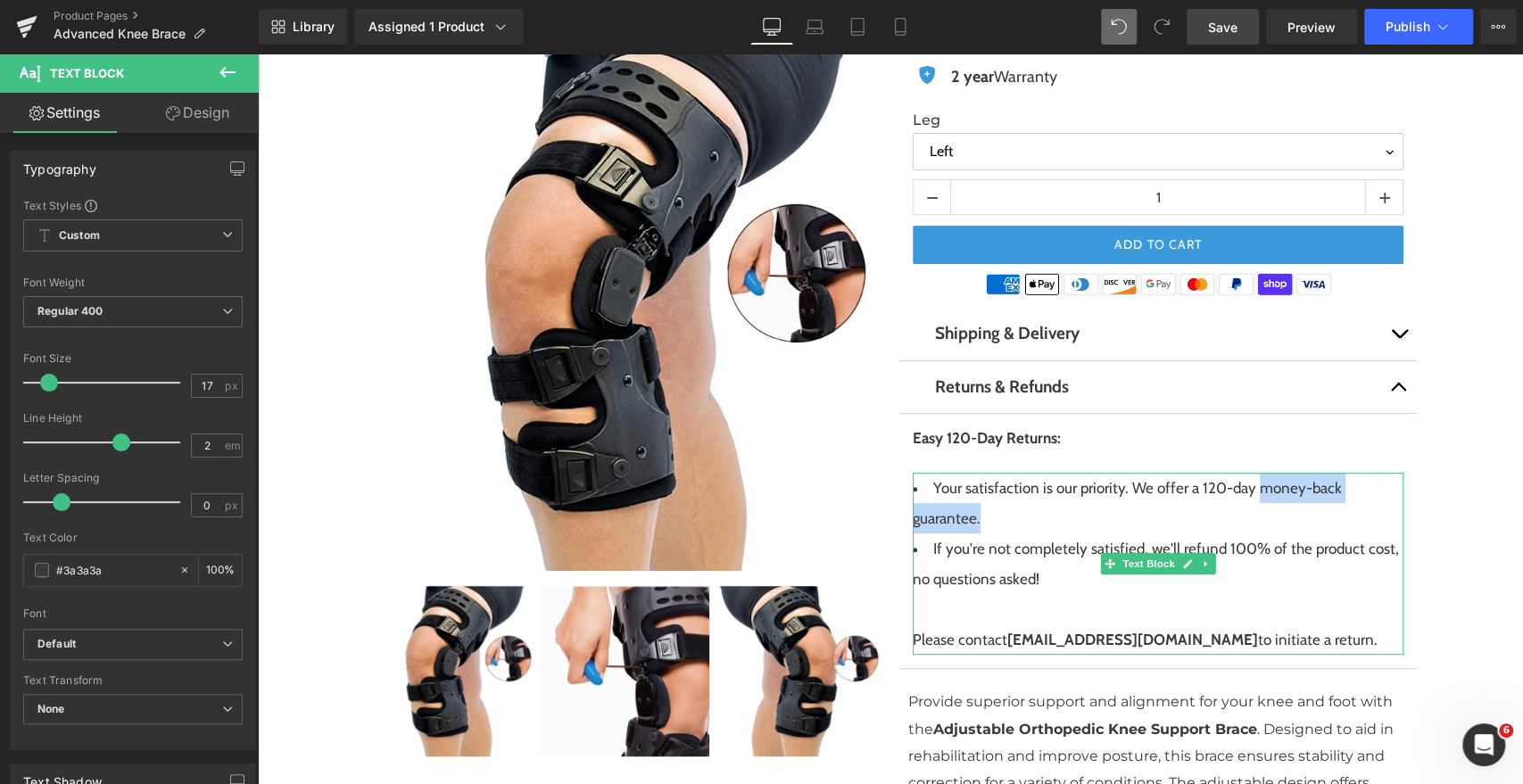
drag, startPoint x: 1252, startPoint y: 489, endPoint x: 1350, endPoint y: 509, distance: 100.0
click at [1350, 509] on li "Your satisfaction is our priority. We offer a 120-day money-back guarantee." at bounding box center [1158, 503] width 491 height 61
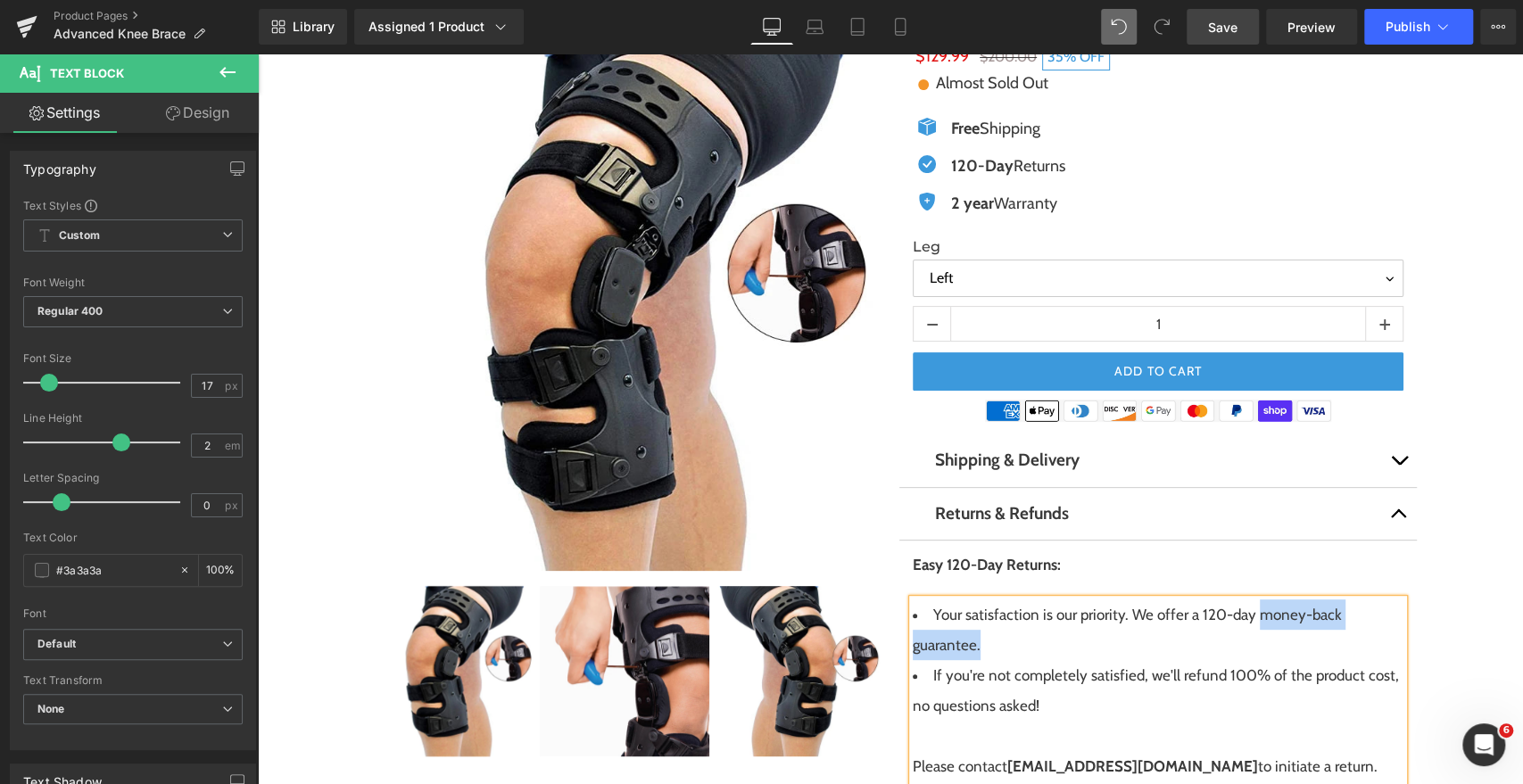
scroll to position [268, 0]
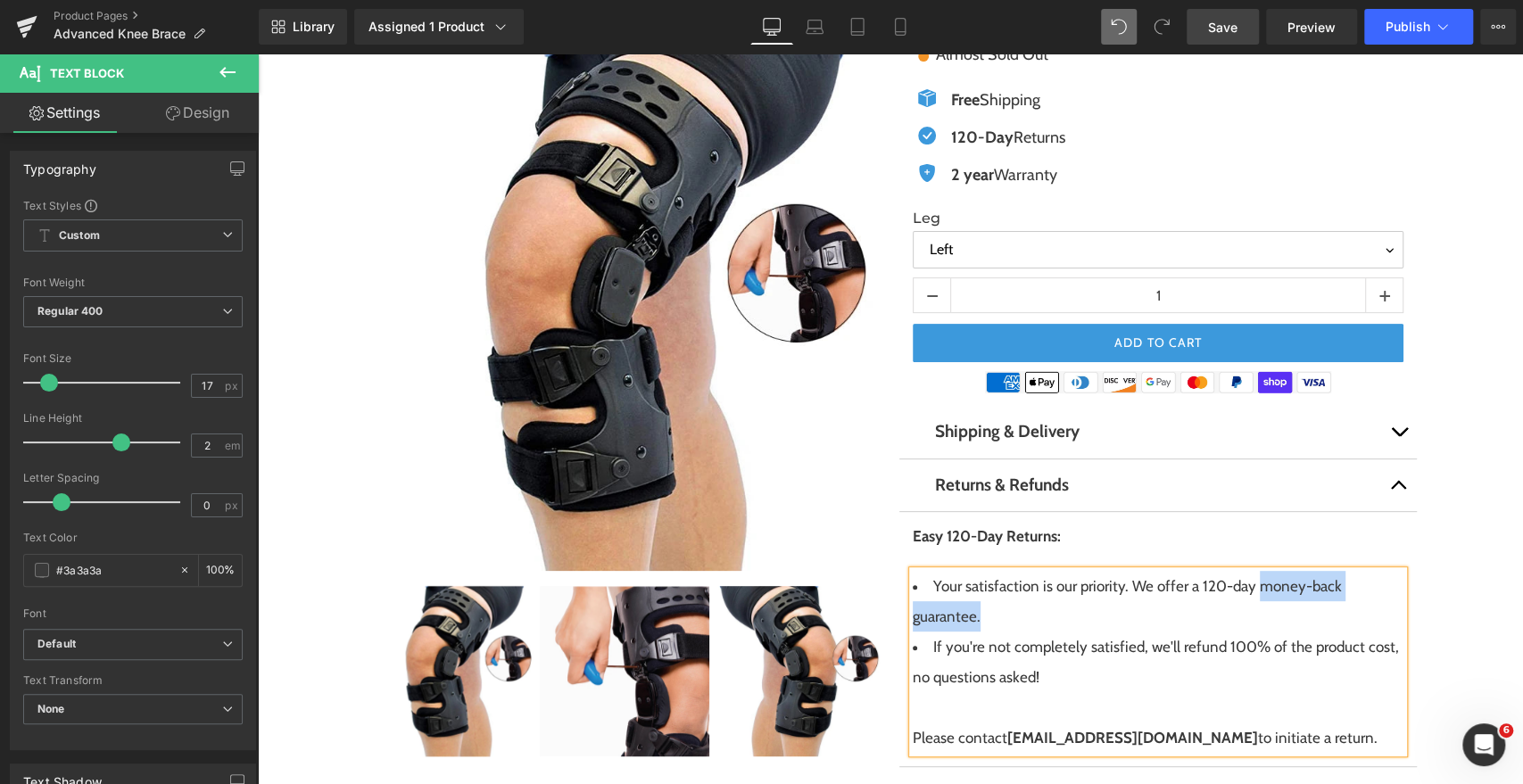
click at [1260, 609] on li "Your satisfaction is our priority. We offer a 120-day money-back guarantee." at bounding box center [1158, 601] width 491 height 61
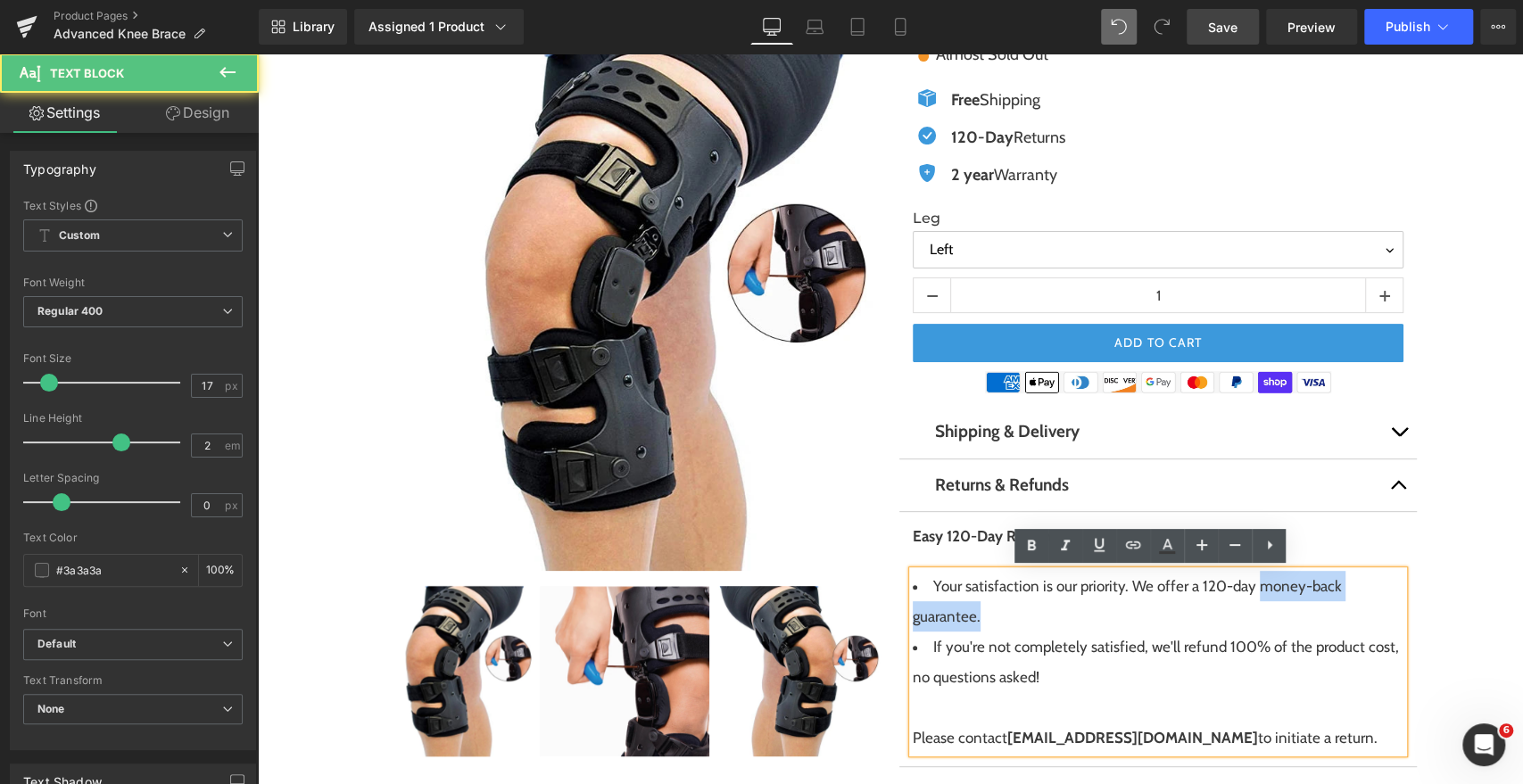
drag, startPoint x: 1251, startPoint y: 588, endPoint x: 1352, endPoint y: 604, distance: 102.3
click at [1352, 604] on li "Your satisfaction is our priority. We offer a 120-day money-back guarantee." at bounding box center [1158, 601] width 491 height 61
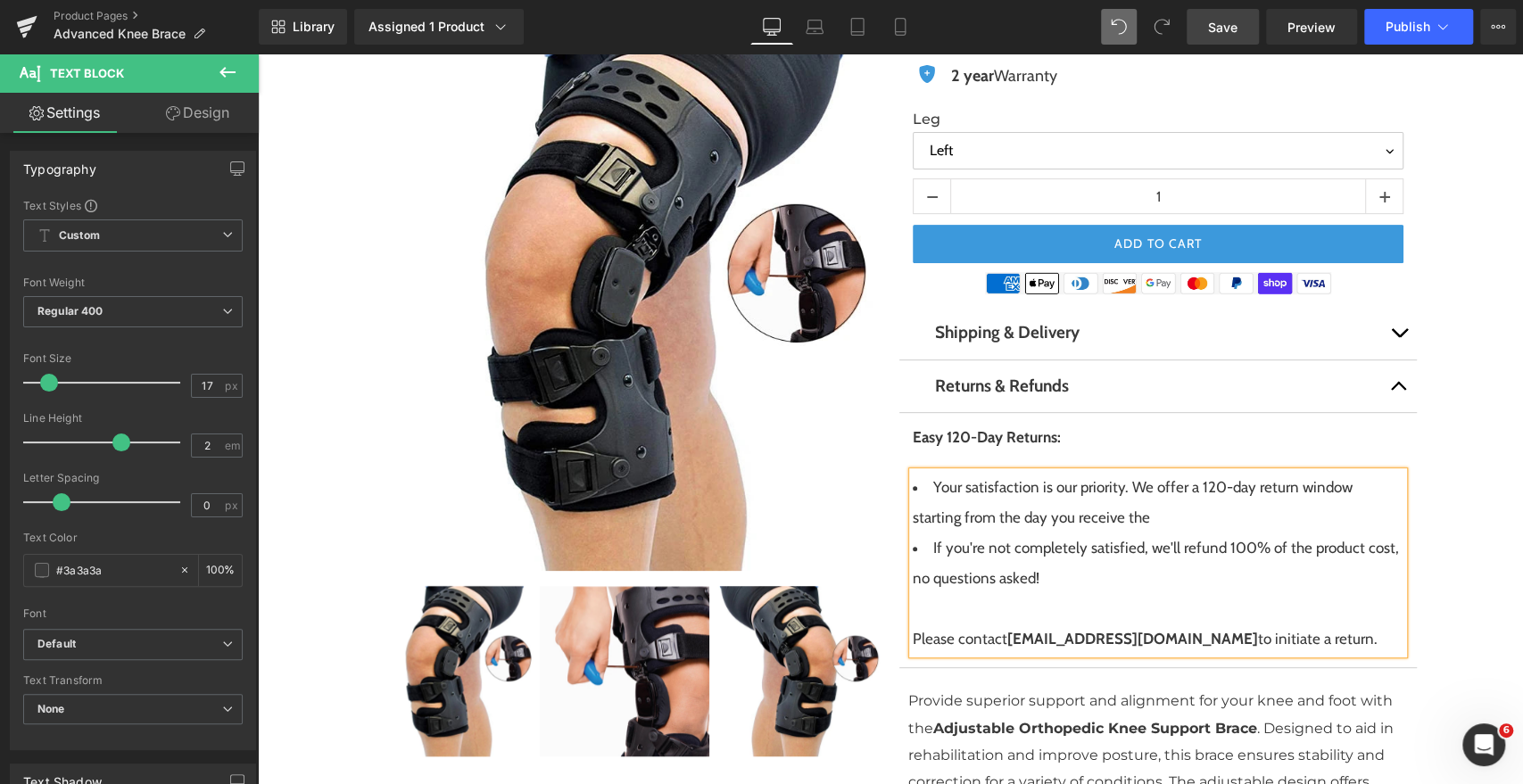
scroll to position [383, 0]
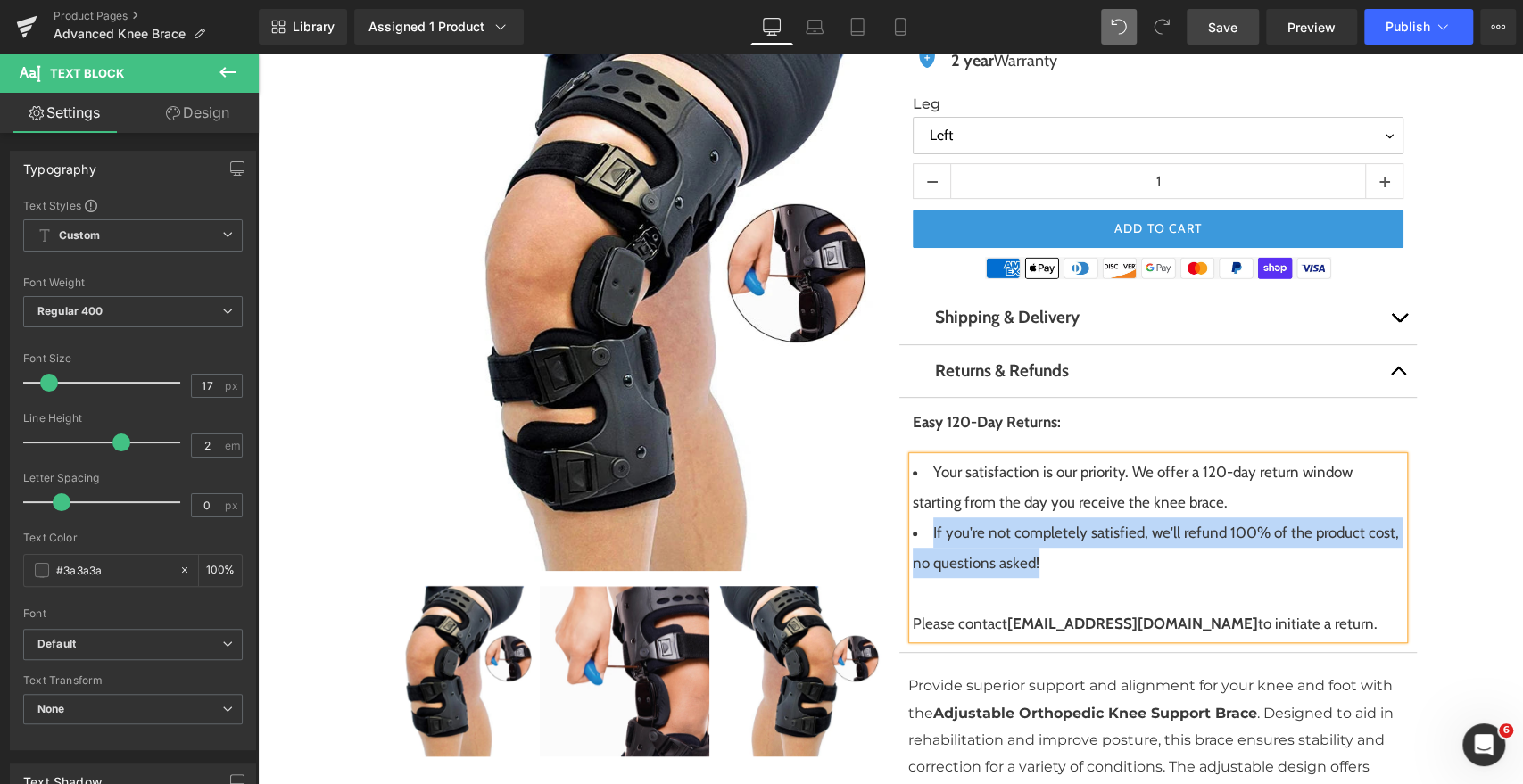
drag, startPoint x: 1043, startPoint y: 558, endPoint x: 914, endPoint y: 534, distance: 131.2
click at [914, 534] on li "If you're not completely satisfied, we'll refund 100% of the product cost, no q…" at bounding box center [1158, 548] width 491 height 61
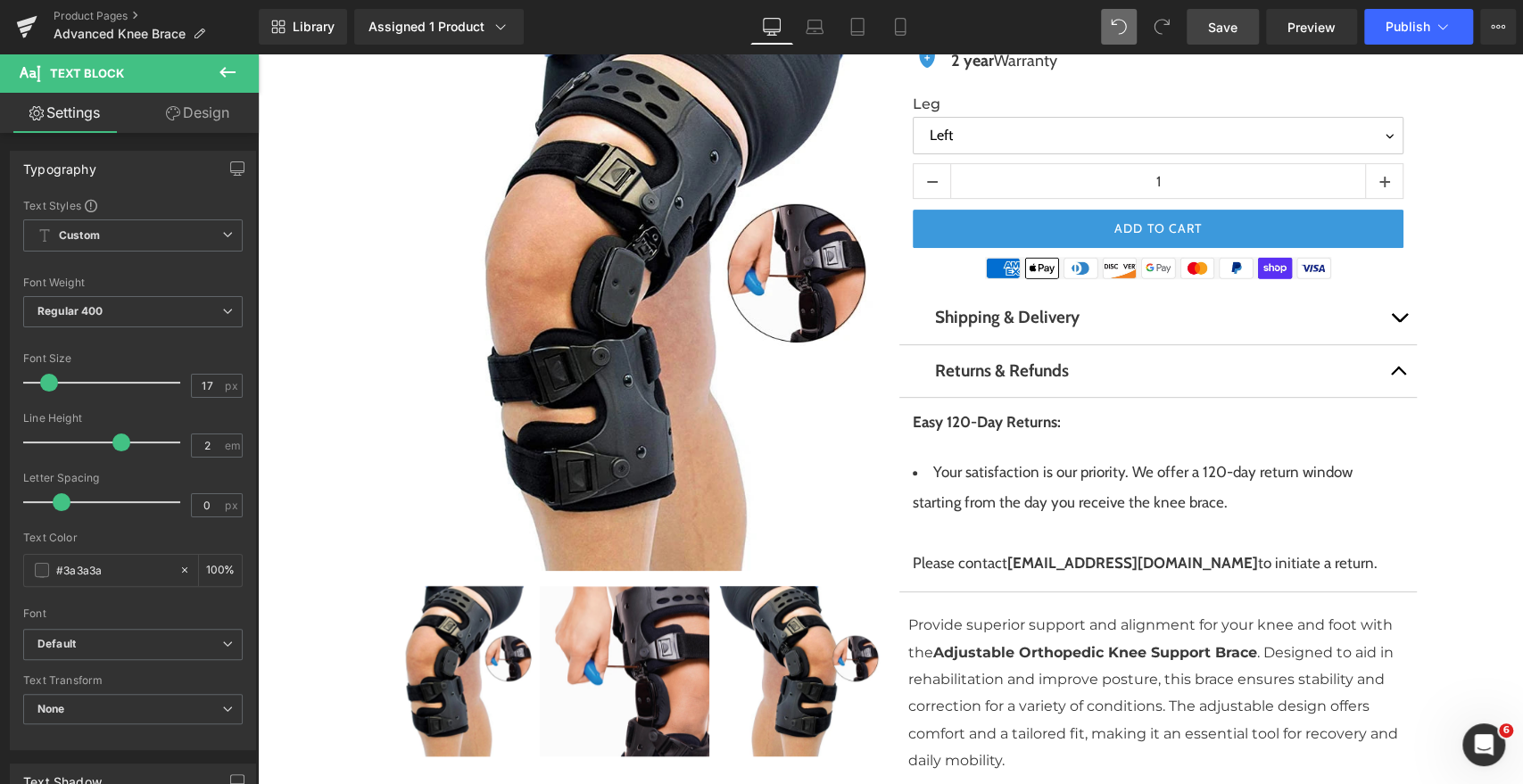
click at [1224, 27] on span "Save" at bounding box center [1223, 27] width 29 height 19
click at [1409, 27] on span "Publish" at bounding box center [1409, 26] width 45 height 14
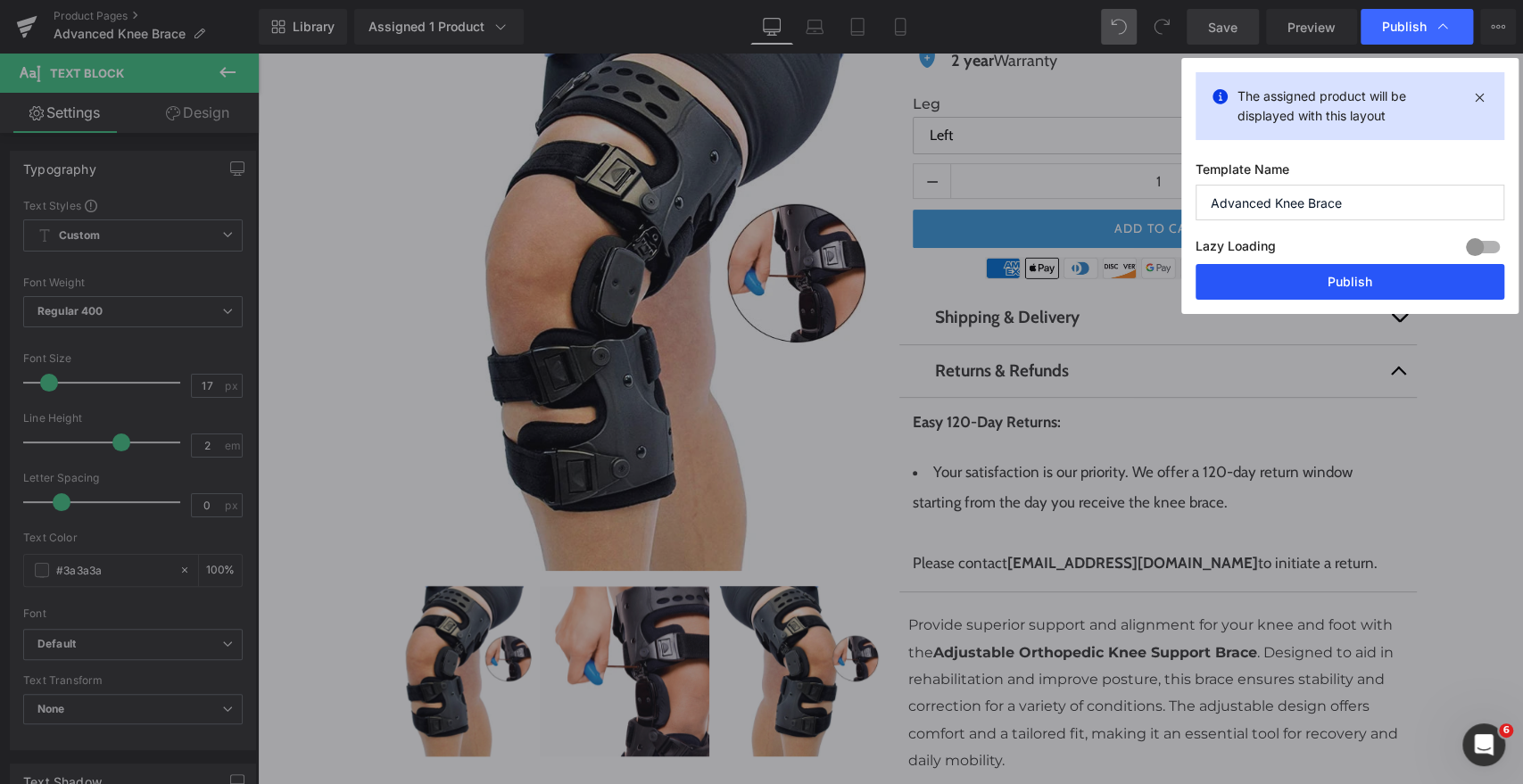
drag, startPoint x: 1357, startPoint y: 282, endPoint x: 685, endPoint y: 287, distance: 672.0
click at [1357, 282] on button "Publish" at bounding box center [1349, 282] width 309 height 36
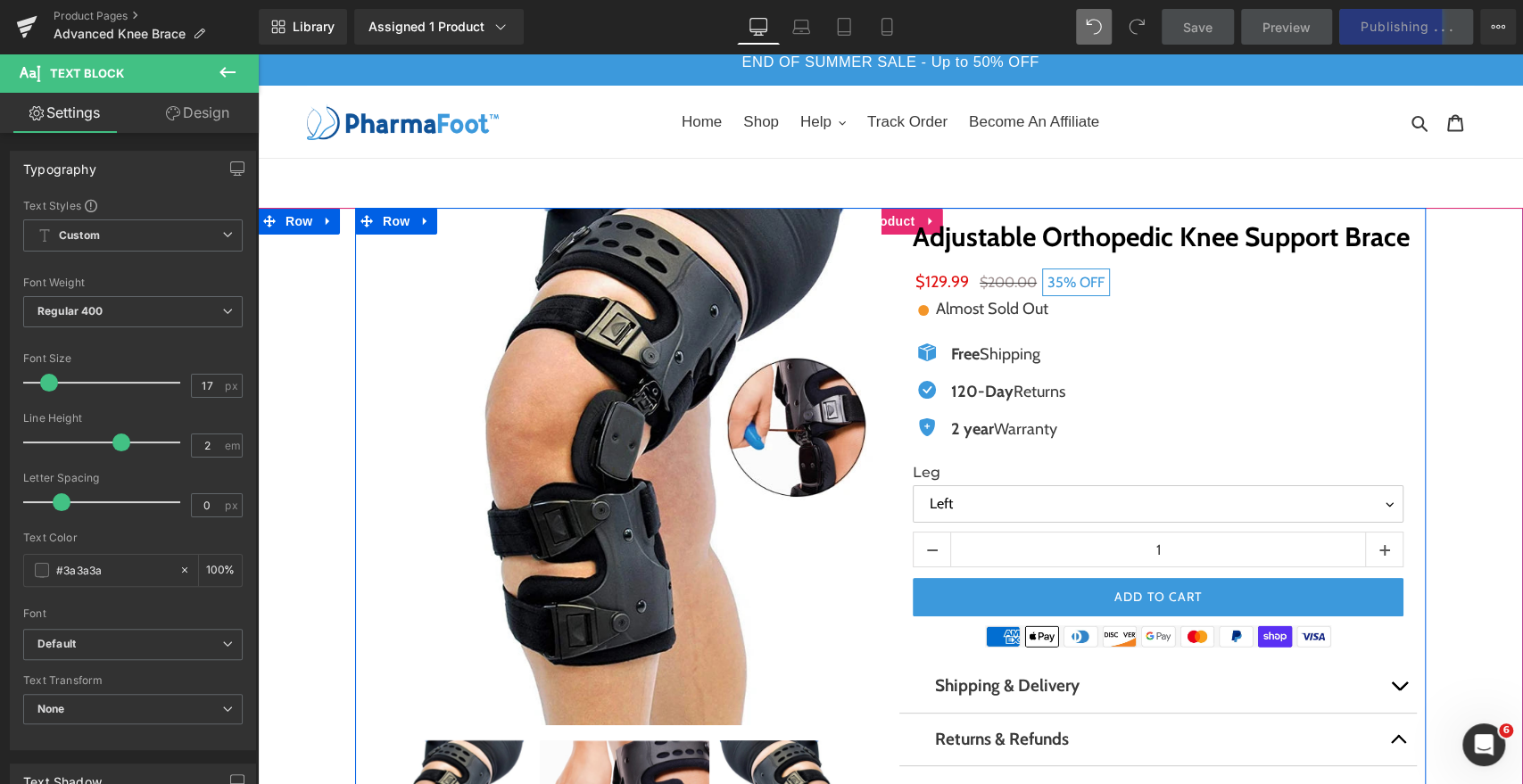
scroll to position [14, 0]
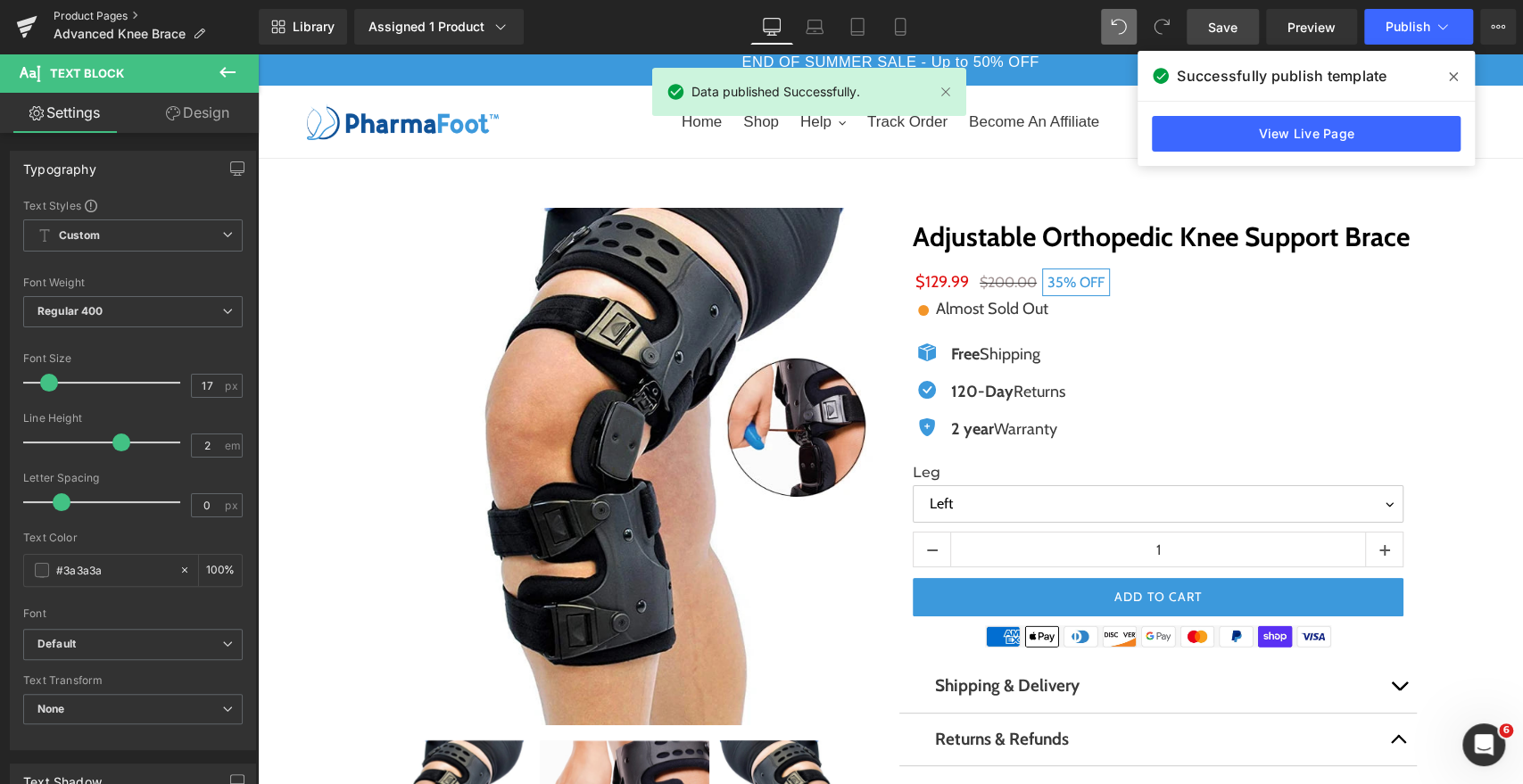
click at [117, 14] on link "Product Pages" at bounding box center [156, 16] width 206 height 14
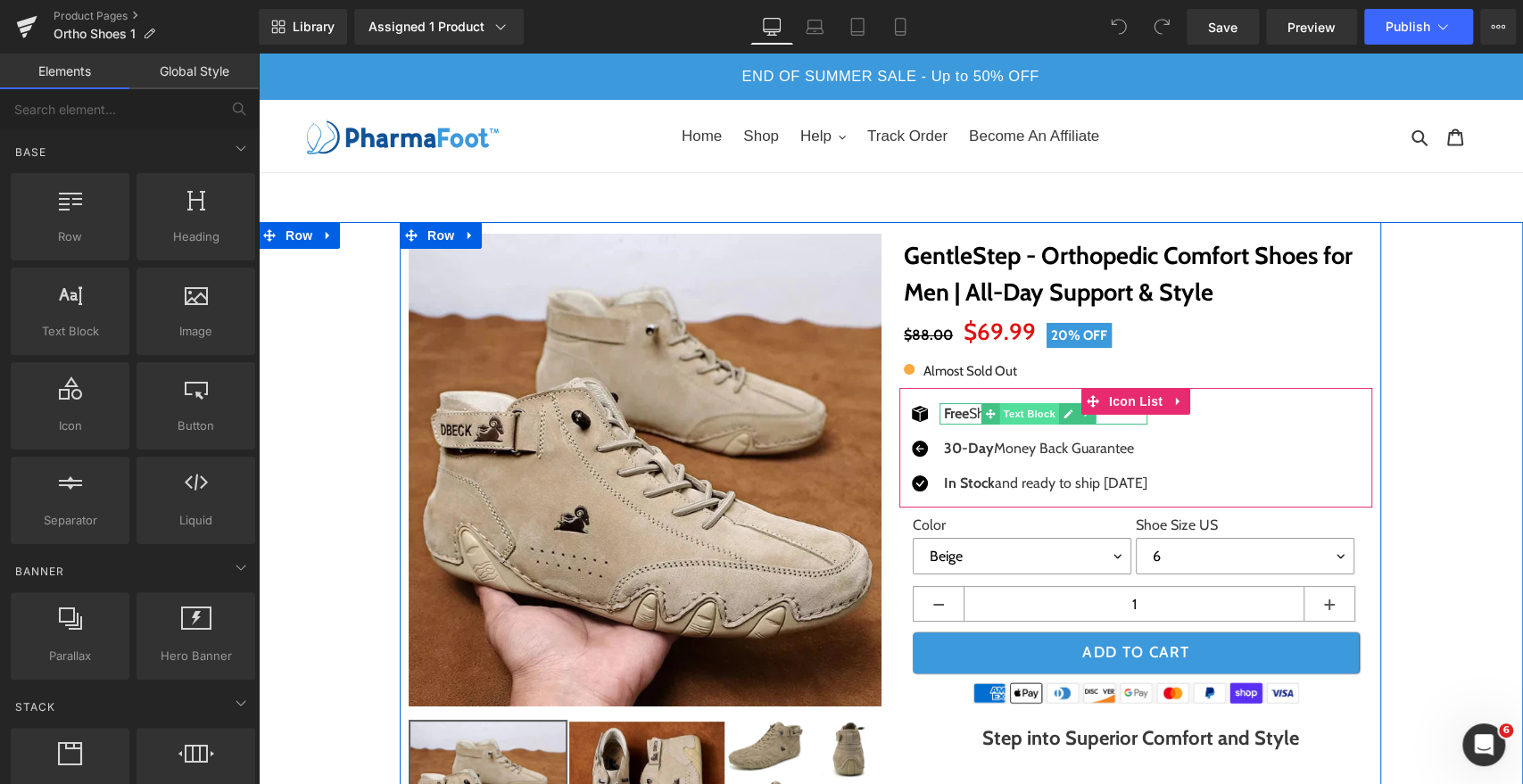
click at [1019, 405] on span "Text Block" at bounding box center [1028, 414] width 59 height 22
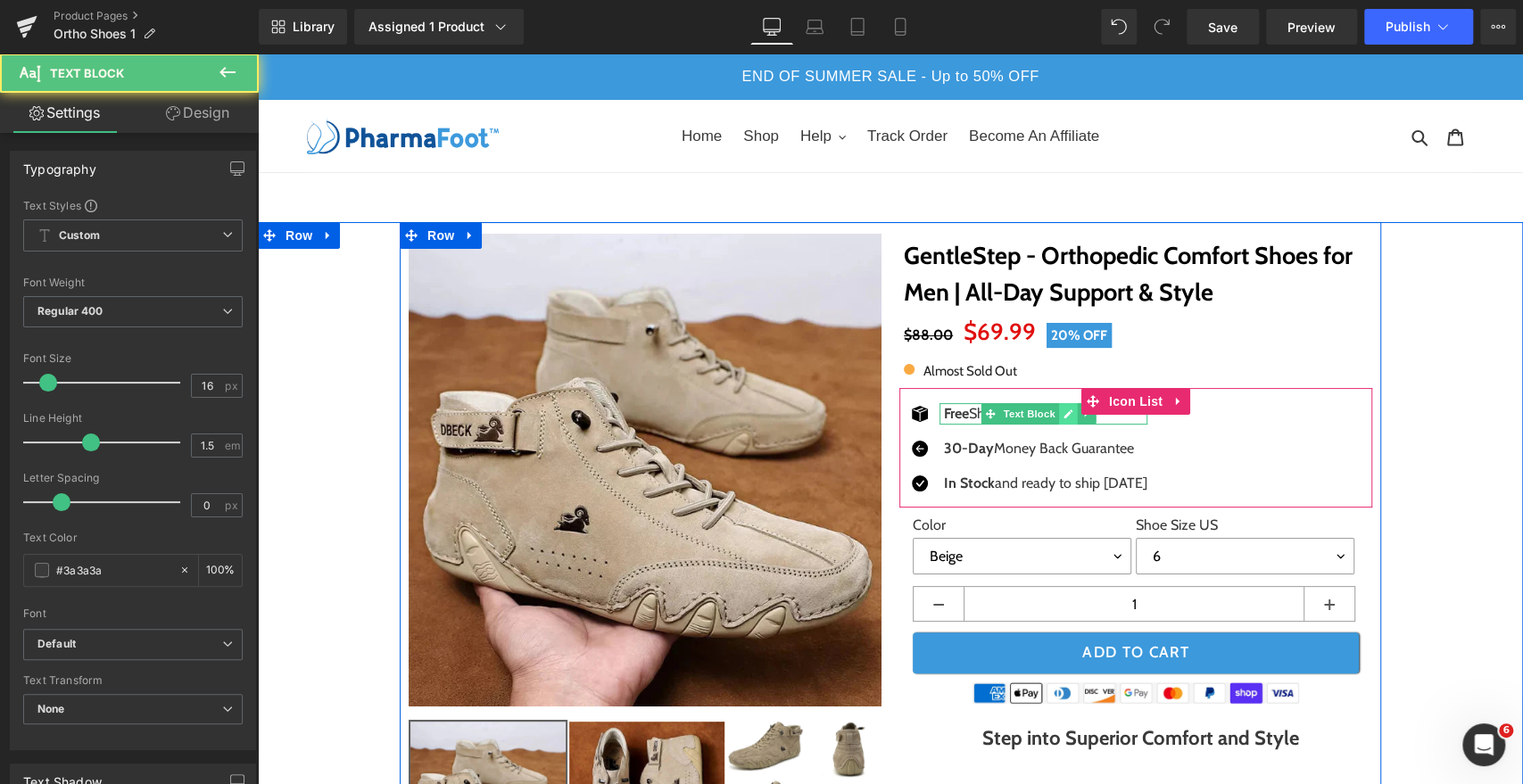
click at [1064, 414] on icon at bounding box center [1069, 415] width 9 height 9
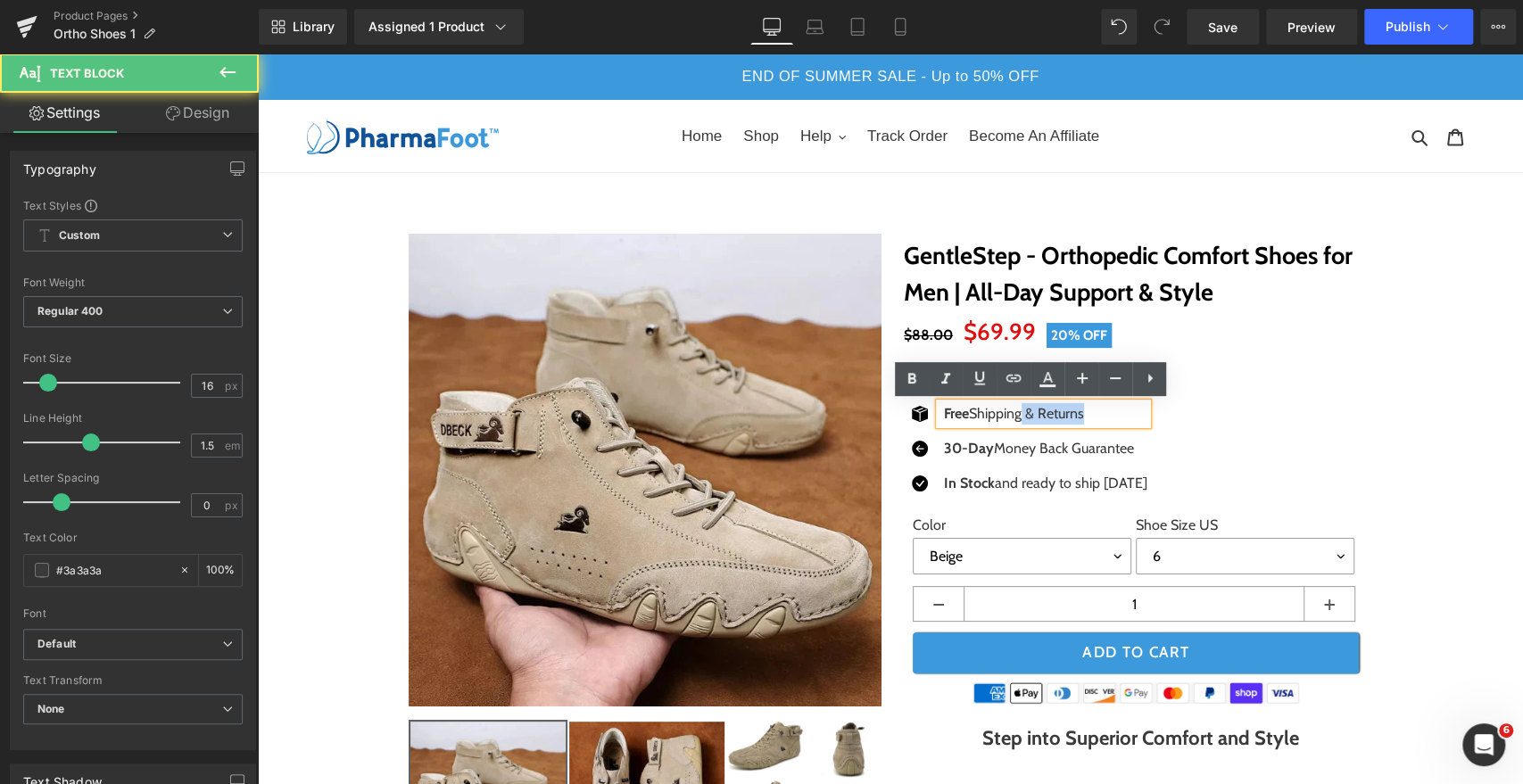
drag, startPoint x: 1087, startPoint y: 414, endPoint x: 1019, endPoint y: 417, distance: 68.1
click at [1019, 417] on p "Free Shipping & Returns" at bounding box center [1045, 414] width 204 height 22
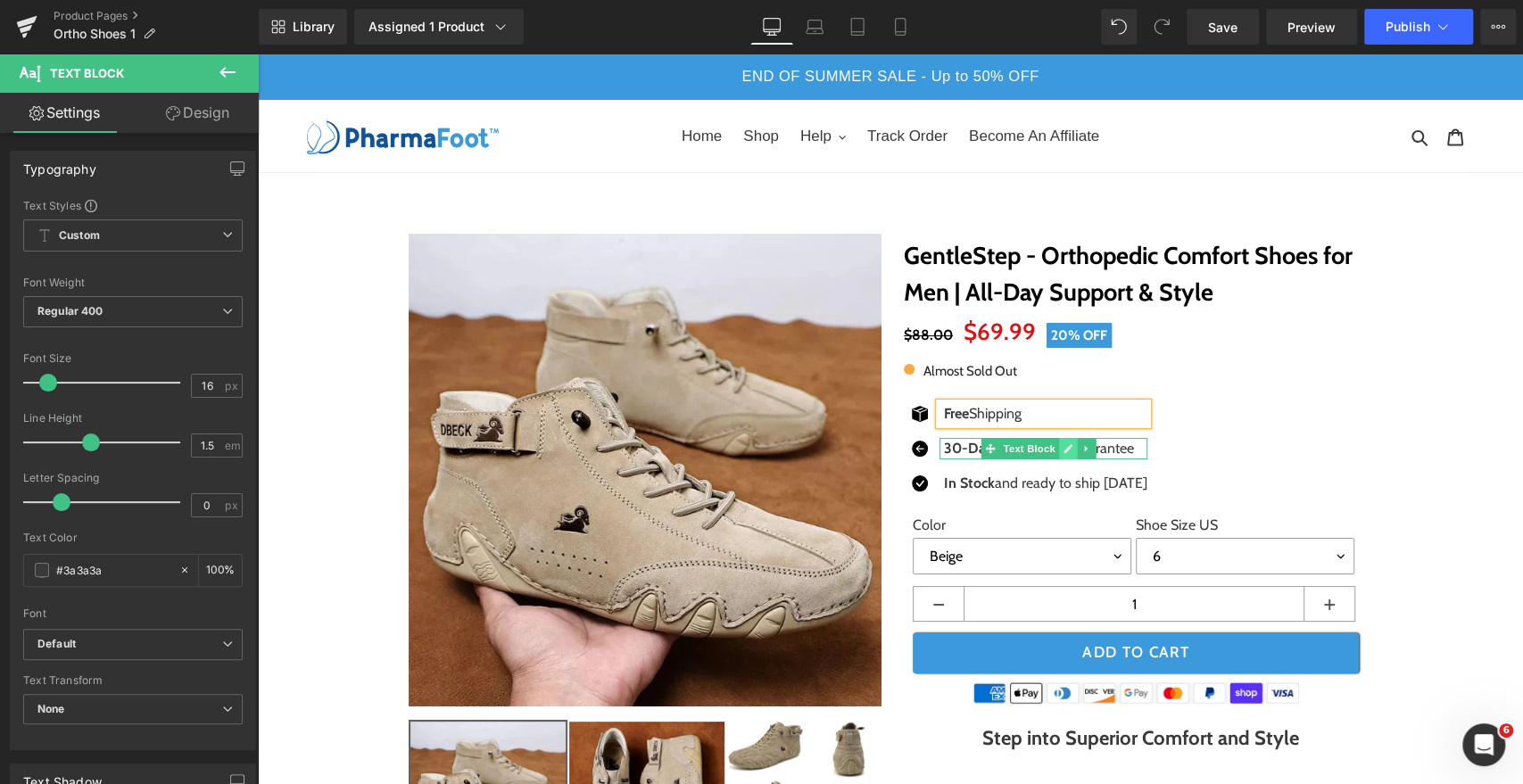
click at [1063, 448] on icon at bounding box center [1068, 448] width 9 height 10
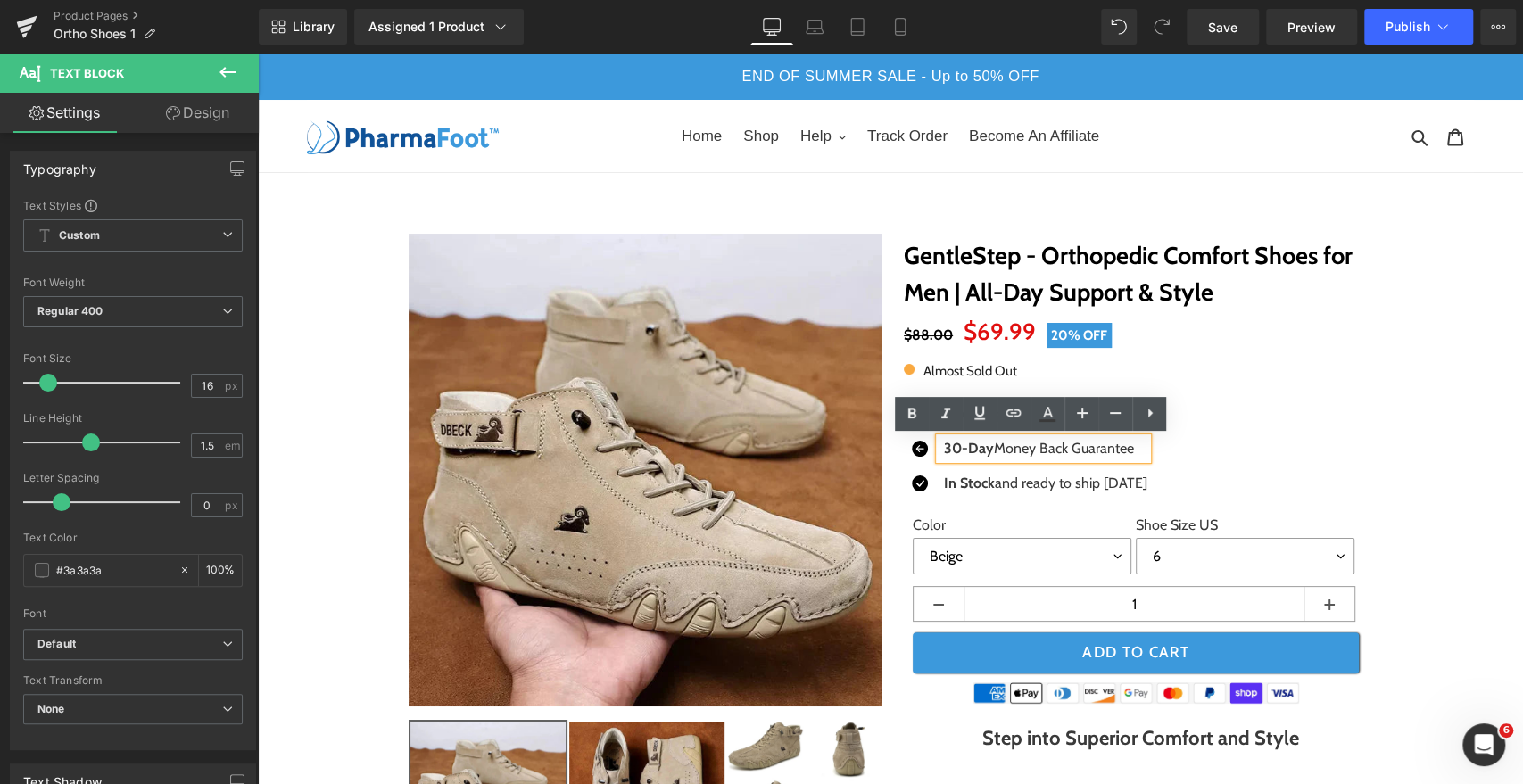
drag, startPoint x: 1125, startPoint y: 447, endPoint x: 985, endPoint y: 449, distance: 140.0
click at [985, 449] on p "30-Day Money Back Guarantee" at bounding box center [1045, 448] width 204 height 22
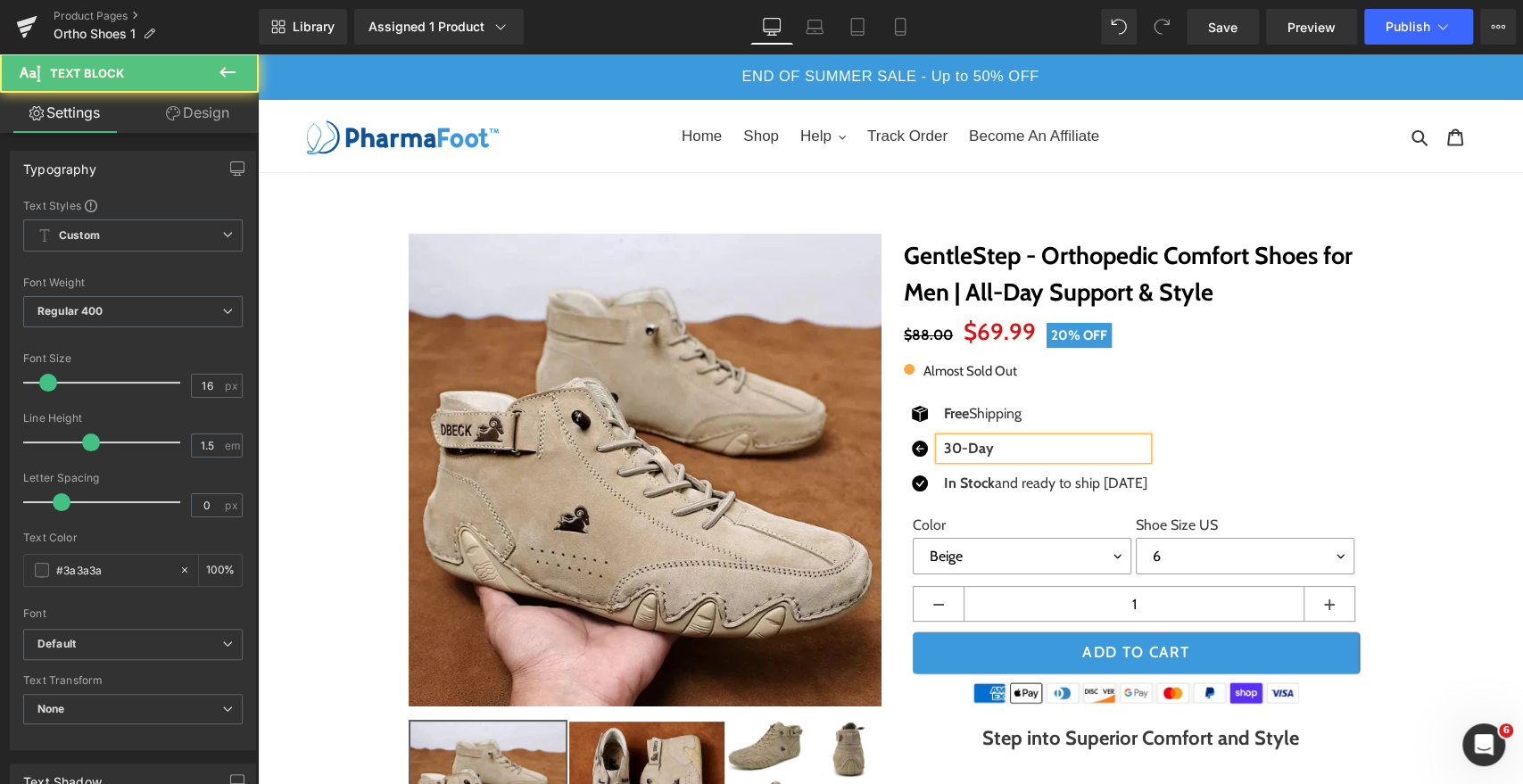
click at [1041, 456] on p "30-Day" at bounding box center [1045, 448] width 204 height 22
click at [1044, 451] on p "30-Day" at bounding box center [1045, 448] width 204 height 22
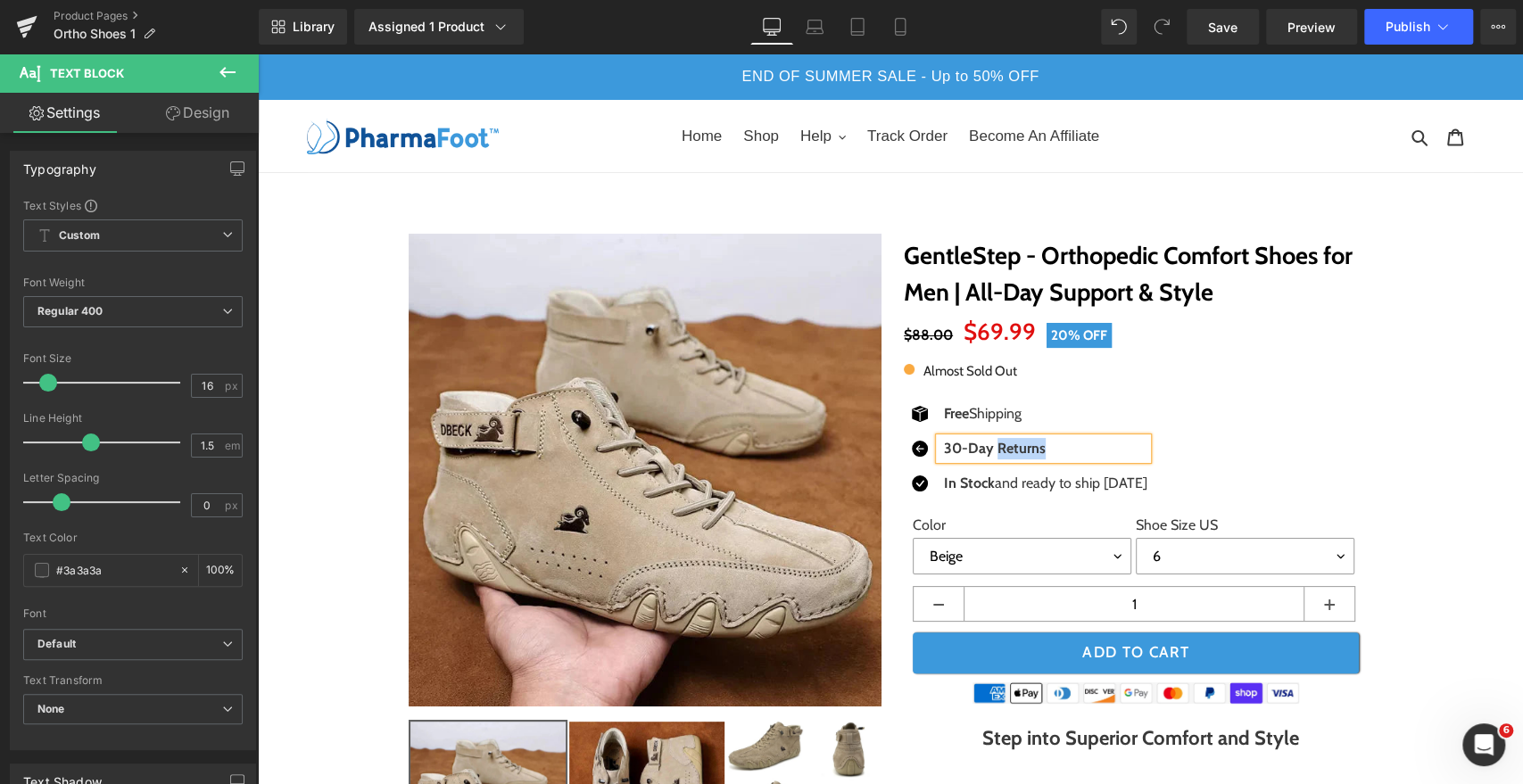
drag, startPoint x: 1051, startPoint y: 446, endPoint x: 988, endPoint y: 449, distance: 63.1
click at [988, 449] on p "30-Day Returns" at bounding box center [1045, 448] width 204 height 22
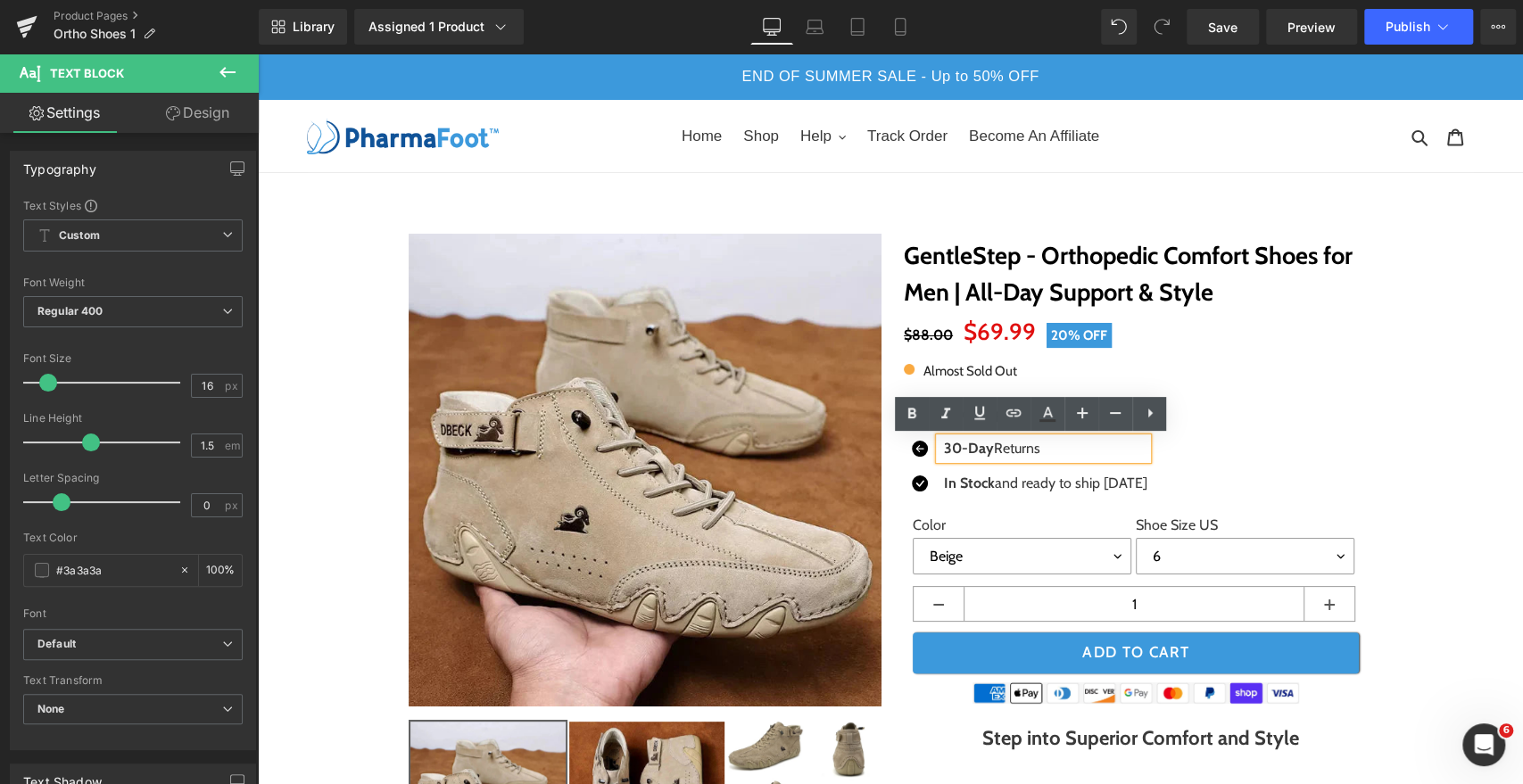
click at [1068, 448] on p "30-Day Returns" at bounding box center [1045, 448] width 204 height 22
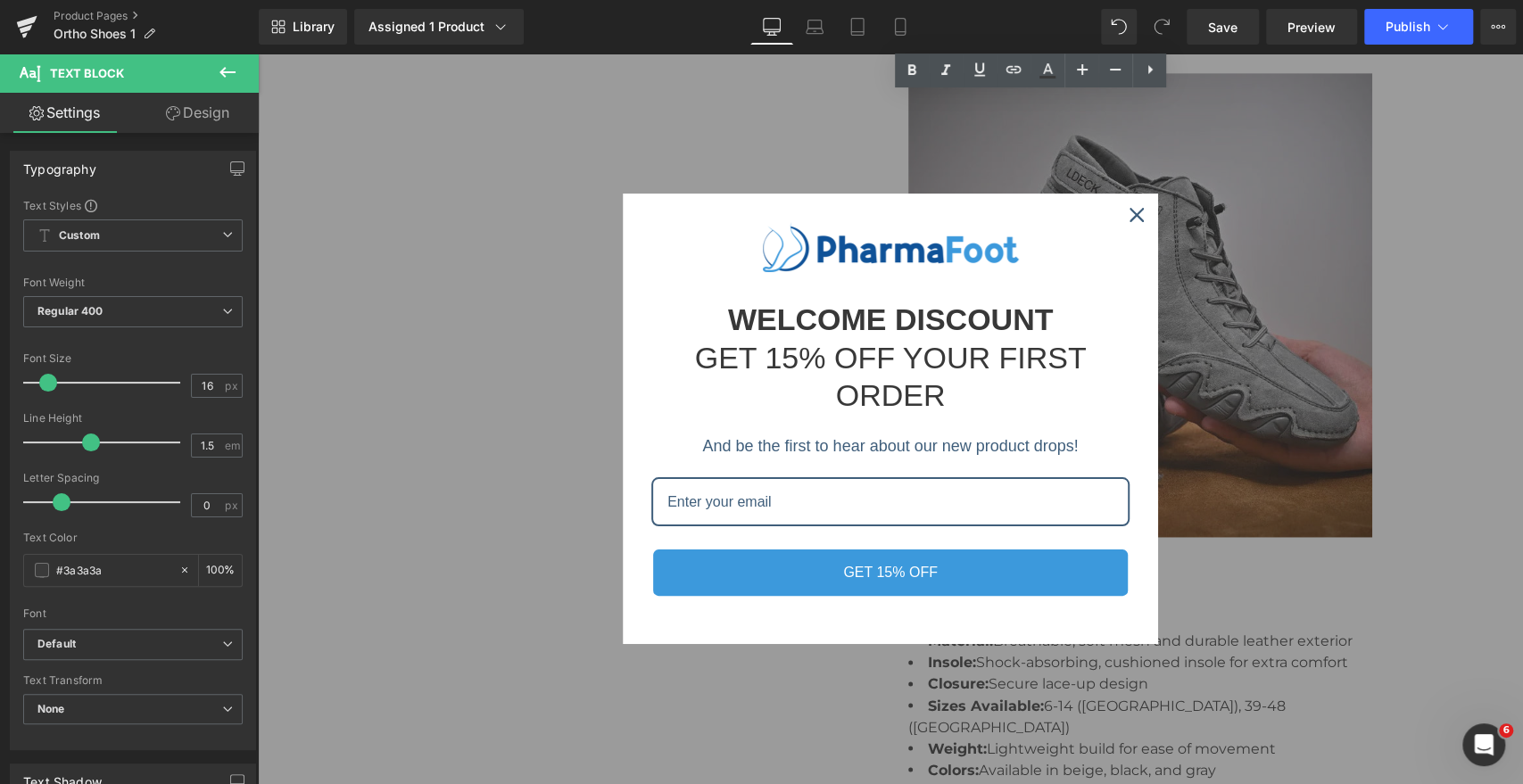
scroll to position [1655, 0]
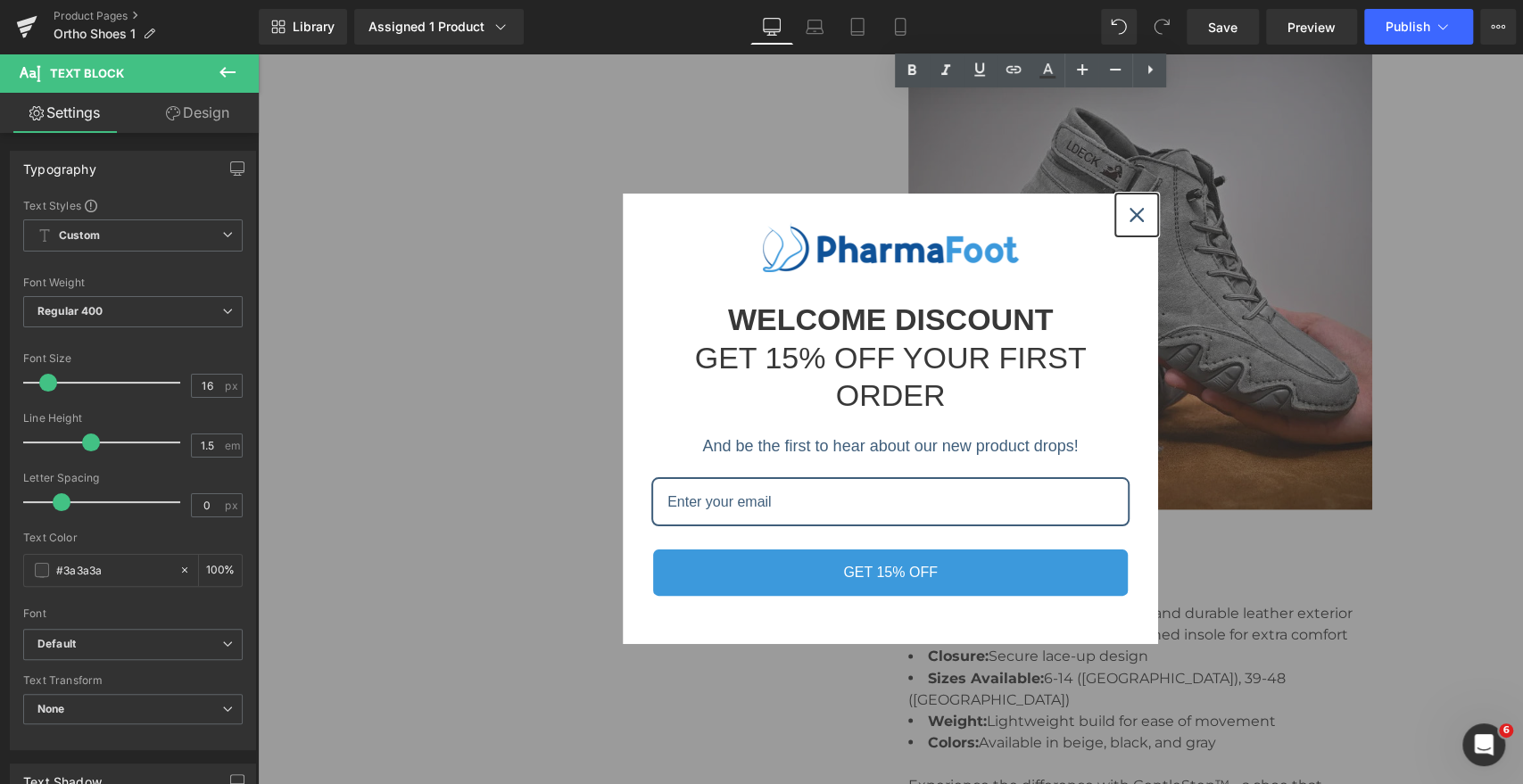
click at [1132, 212] on icon "close icon" at bounding box center [1136, 215] width 14 height 14
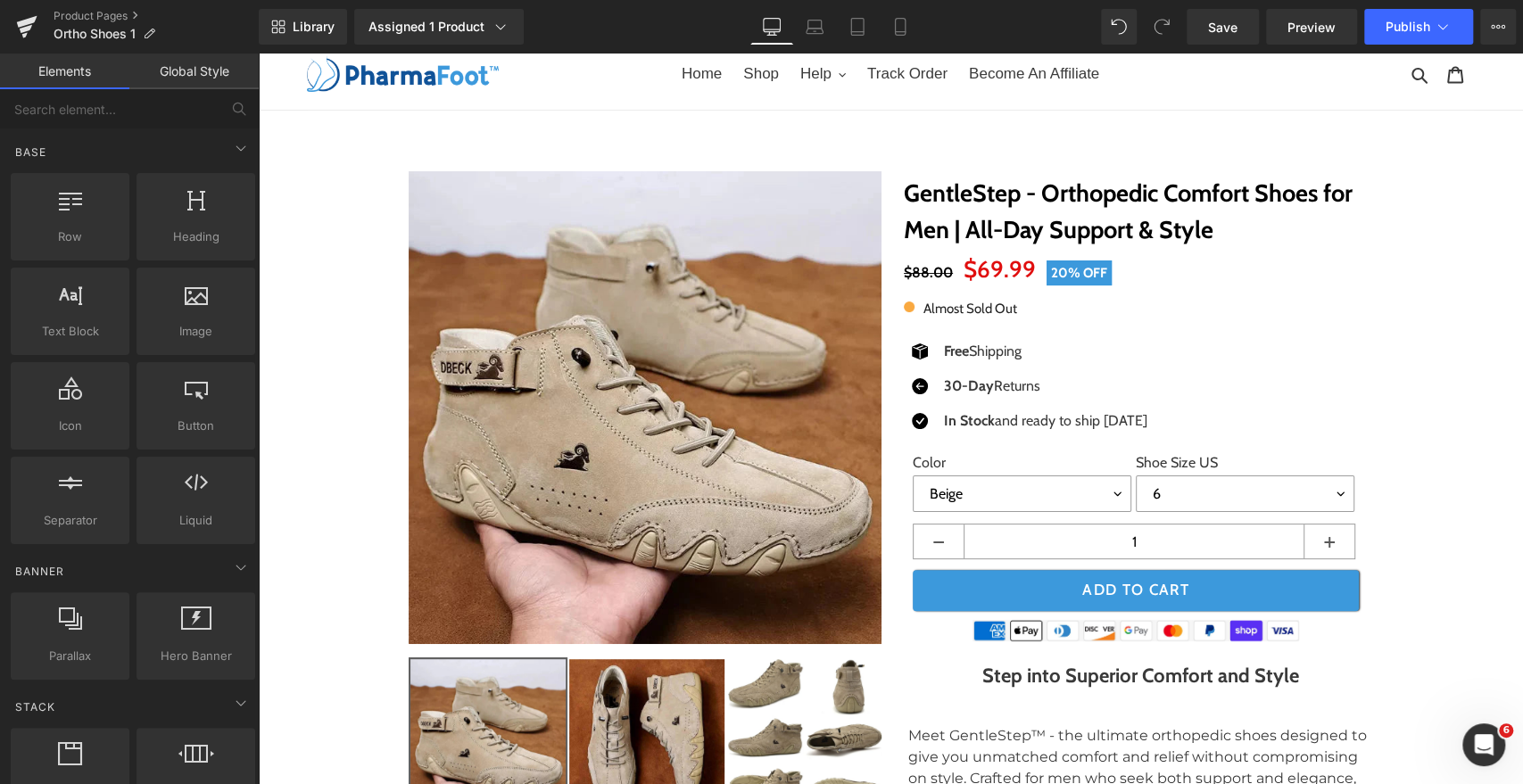
scroll to position [0, 0]
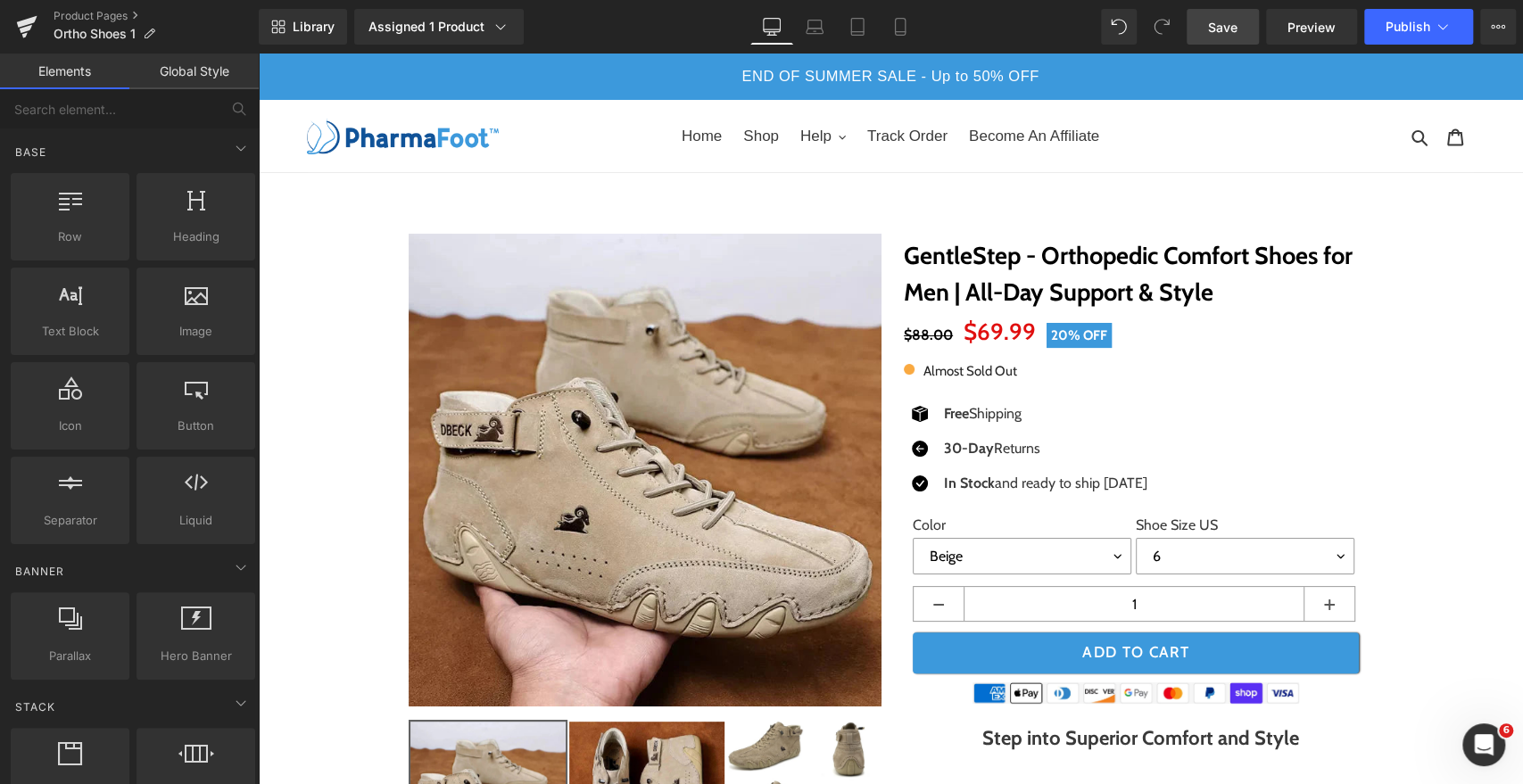
click at [1223, 21] on span "Save" at bounding box center [1223, 27] width 29 height 19
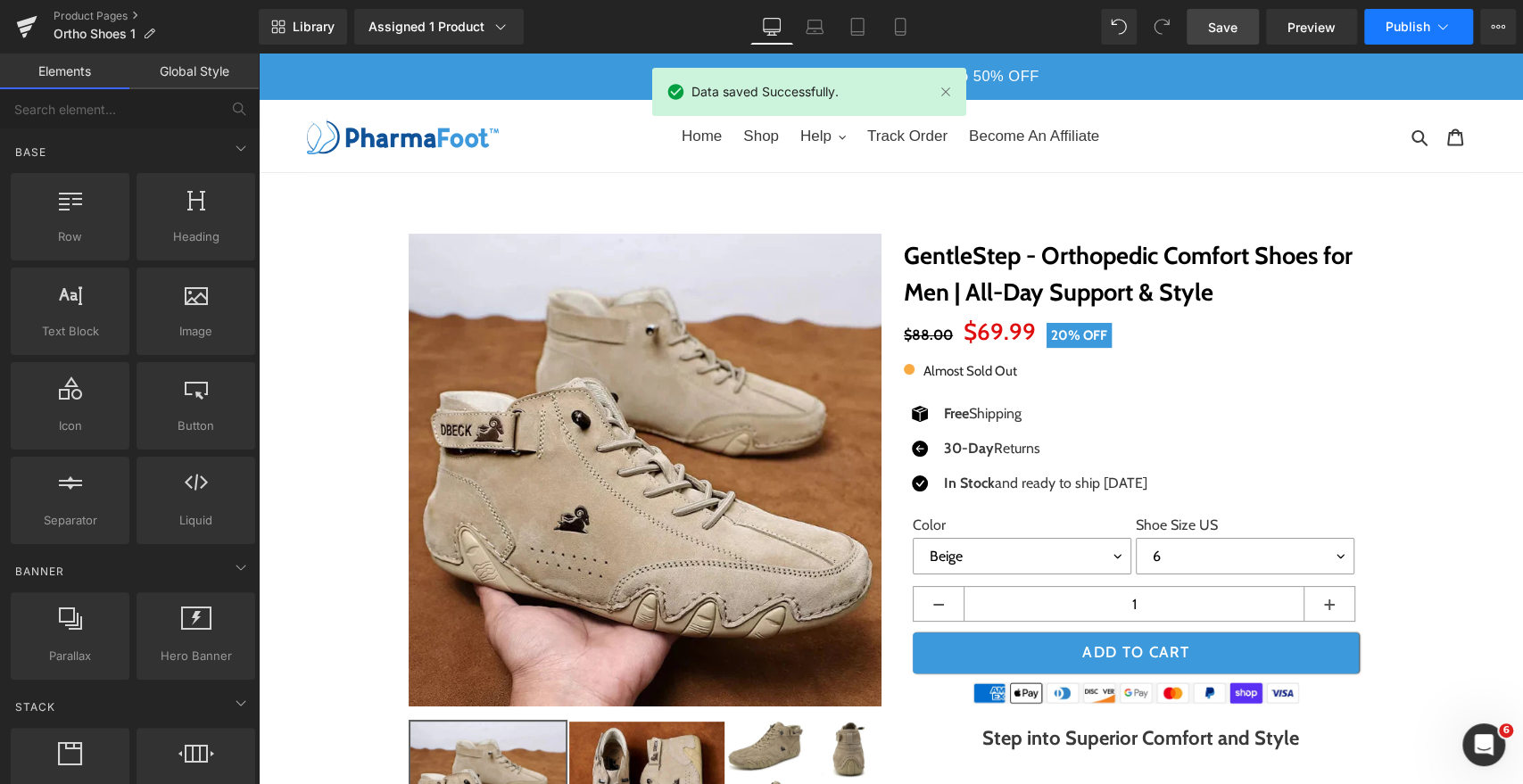
click at [1376, 21] on button "Publish" at bounding box center [1419, 27] width 109 height 36
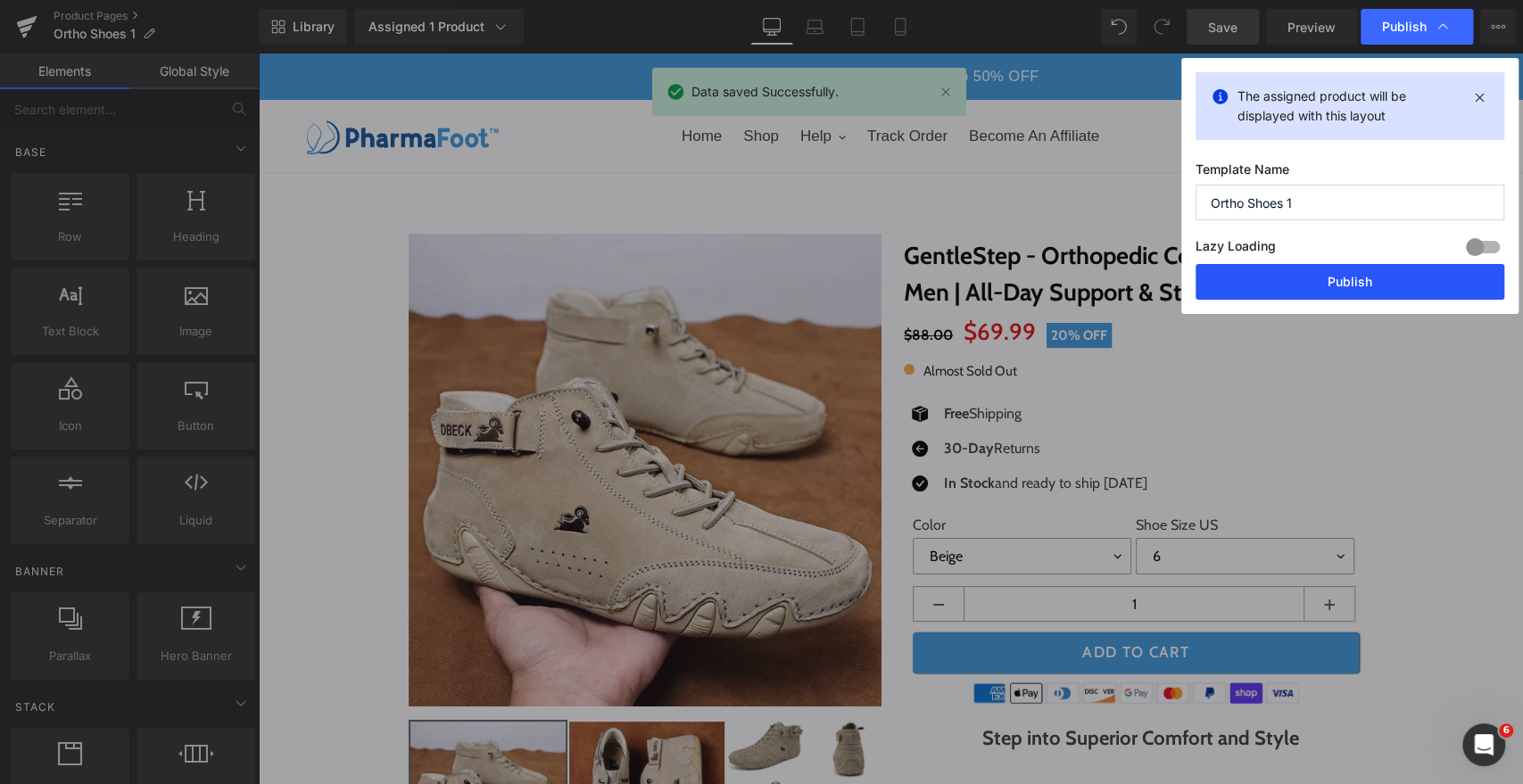
click at [1342, 282] on button "Publish" at bounding box center [1349, 282] width 309 height 36
